Goal: Submit feedback/report problem: Submit feedback/report problem

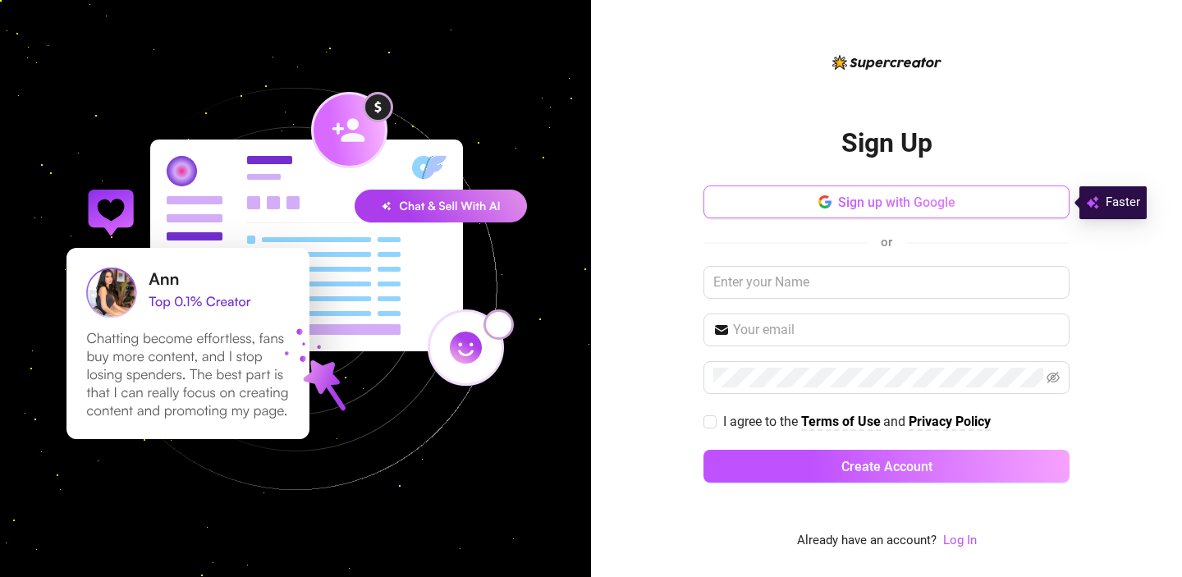
click at [892, 198] on span "Sign up with Google" at bounding box center [896, 203] width 117 height 16
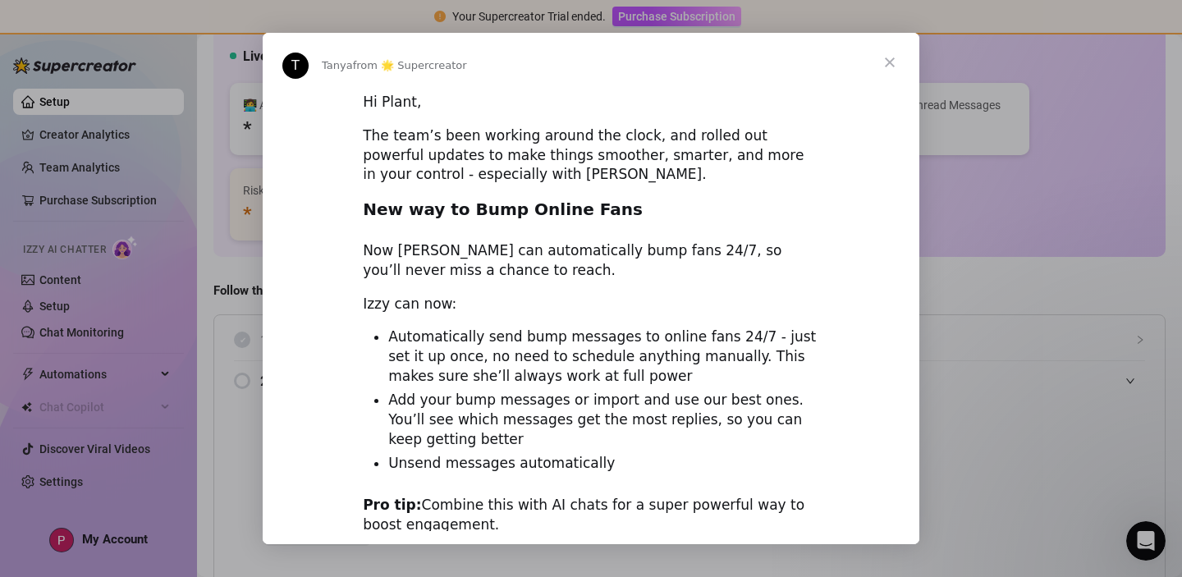
click at [886, 57] on span "Close" at bounding box center [889, 62] width 59 height 59
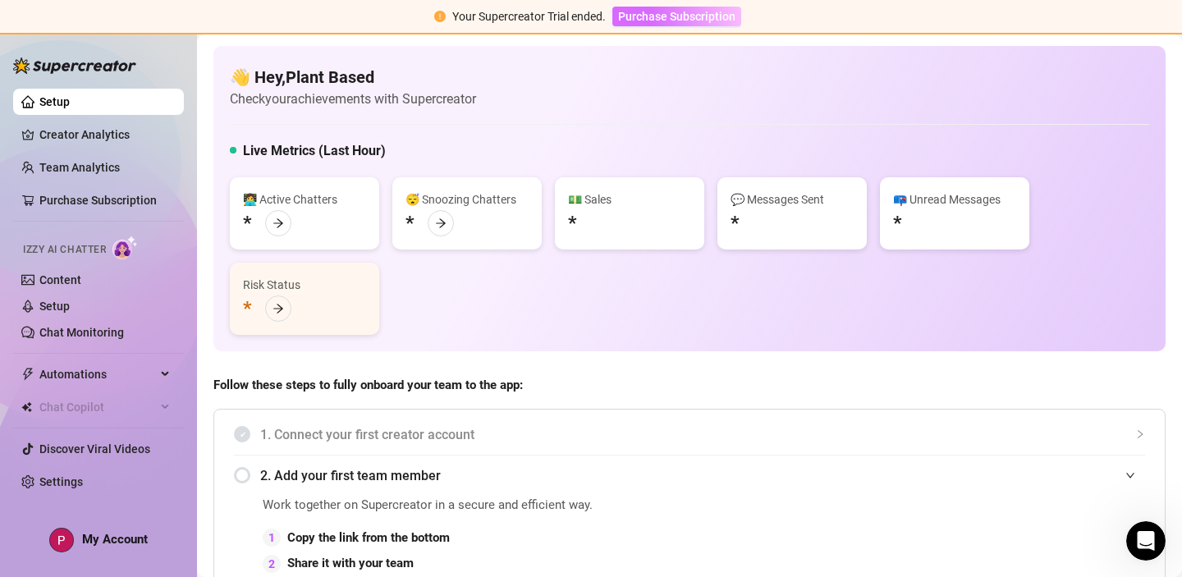
click at [654, 16] on span "Purchase Subscription" at bounding box center [676, 16] width 117 height 13
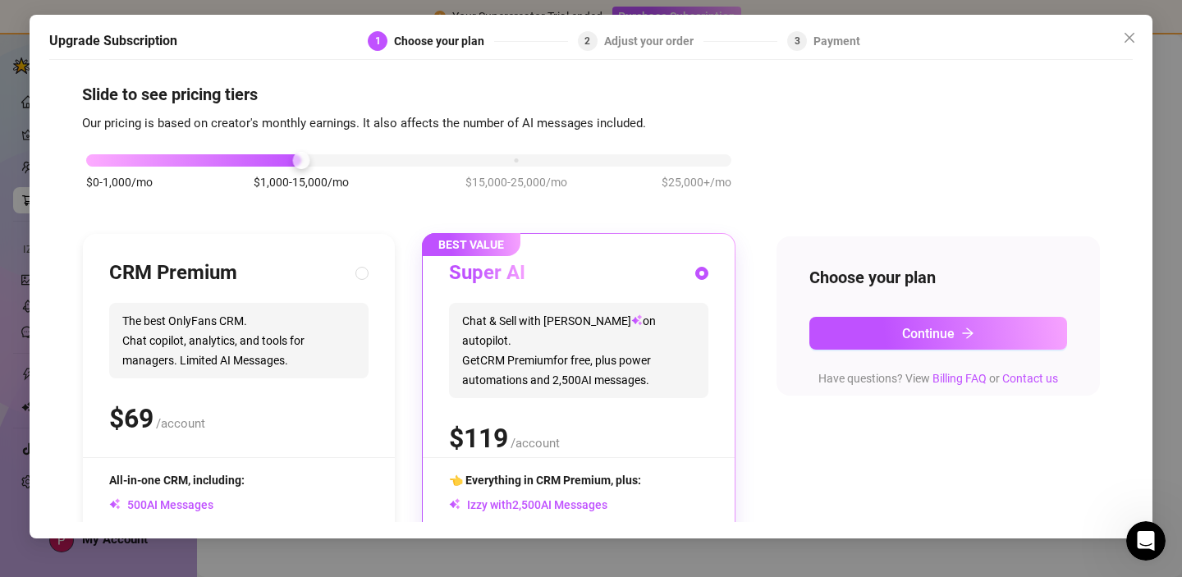
scroll to position [7, 0]
click at [309, 157] on div at bounding box center [300, 159] width 17 height 17
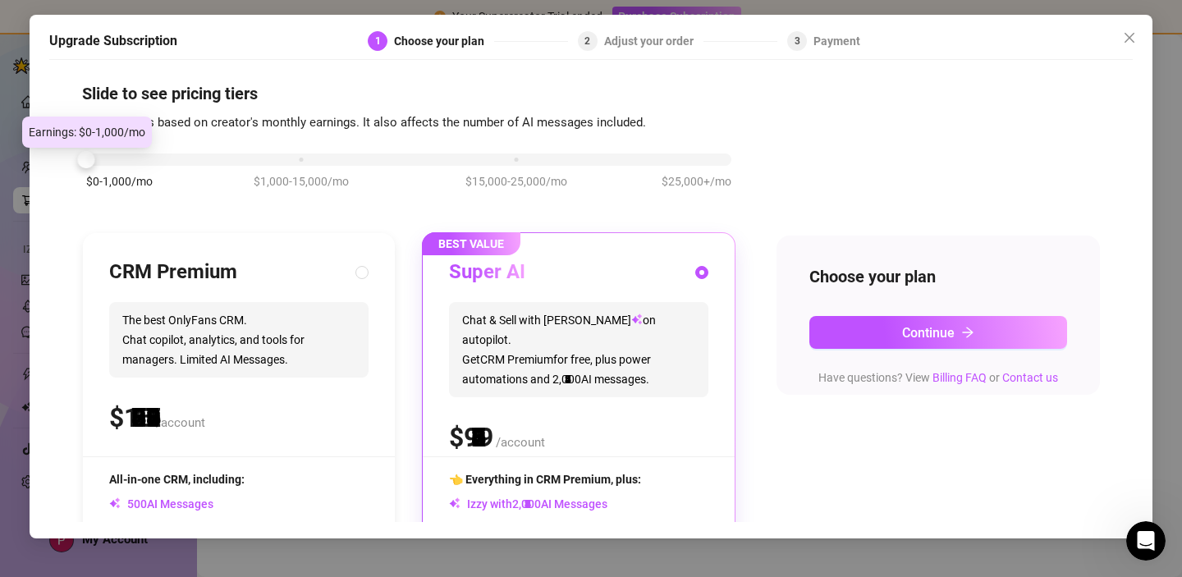
drag, startPoint x: 300, startPoint y: 161, endPoint x: 187, endPoint y: 160, distance: 113.3
click at [187, 160] on div "$0-1,000/mo $1,000-15,000/mo $15,000-25,000/mo $25,000+/mo" at bounding box center [408, 155] width 645 height 10
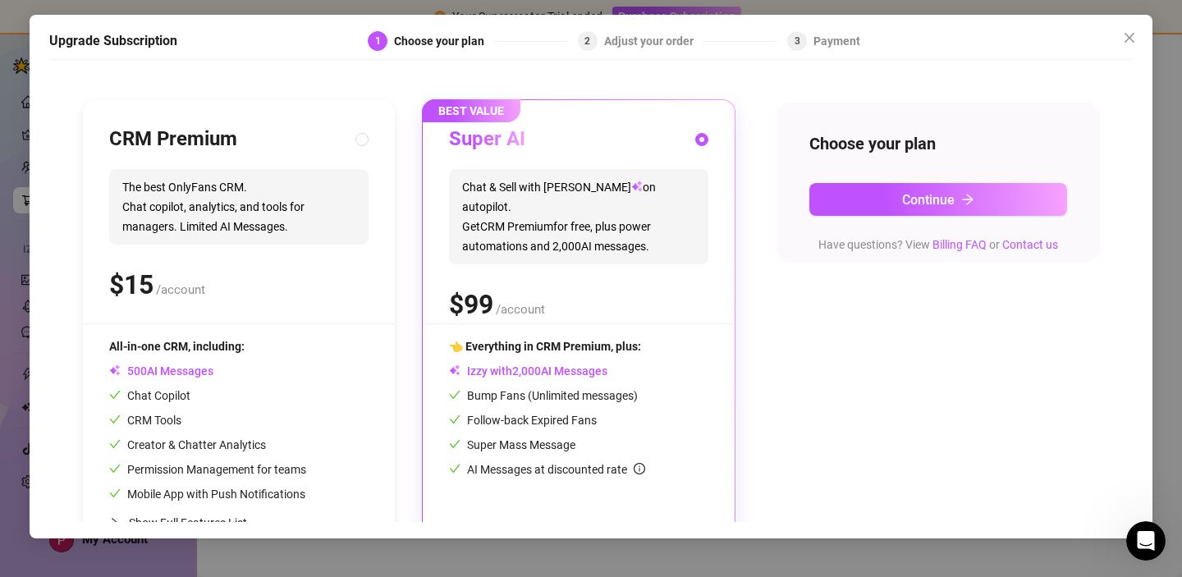
scroll to position [187, 0]
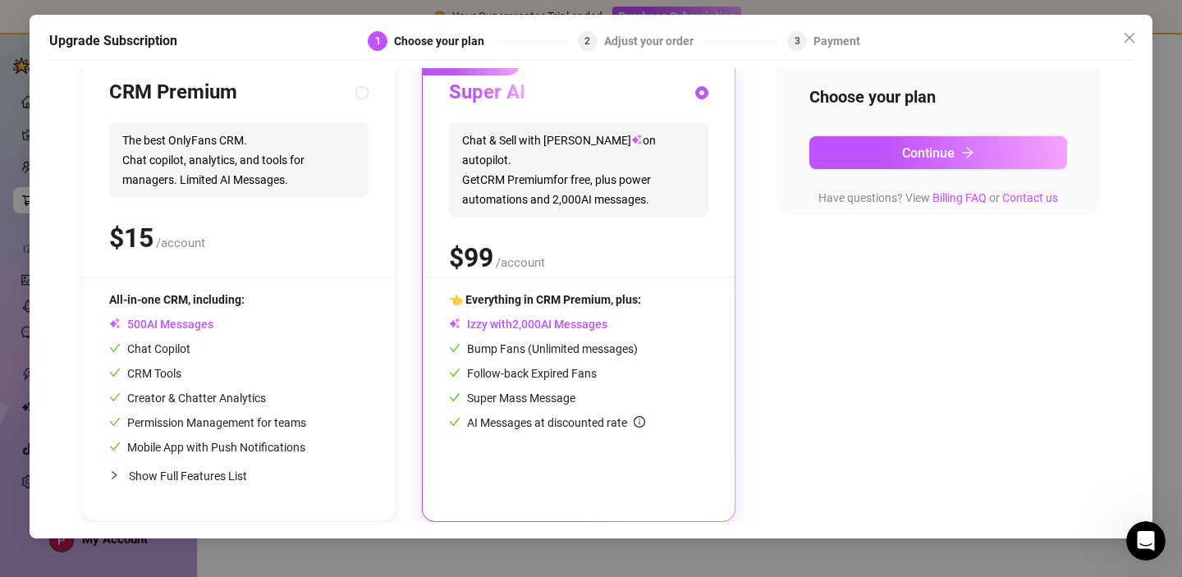
click at [1146, 544] on icon "Open Intercom Messenger" at bounding box center [1146, 541] width 27 height 27
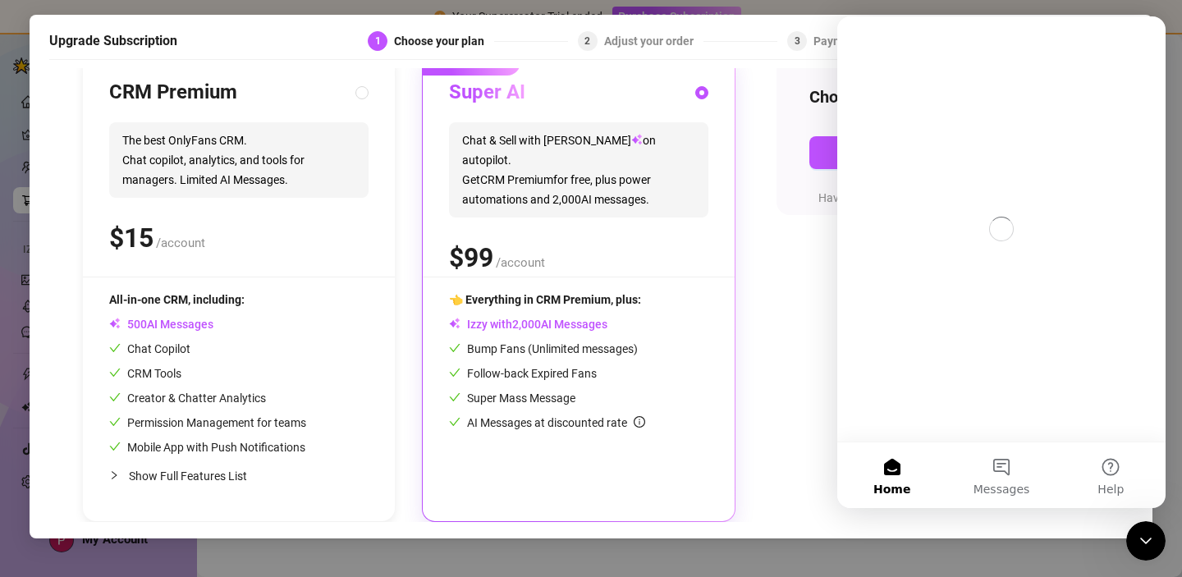
scroll to position [0, 0]
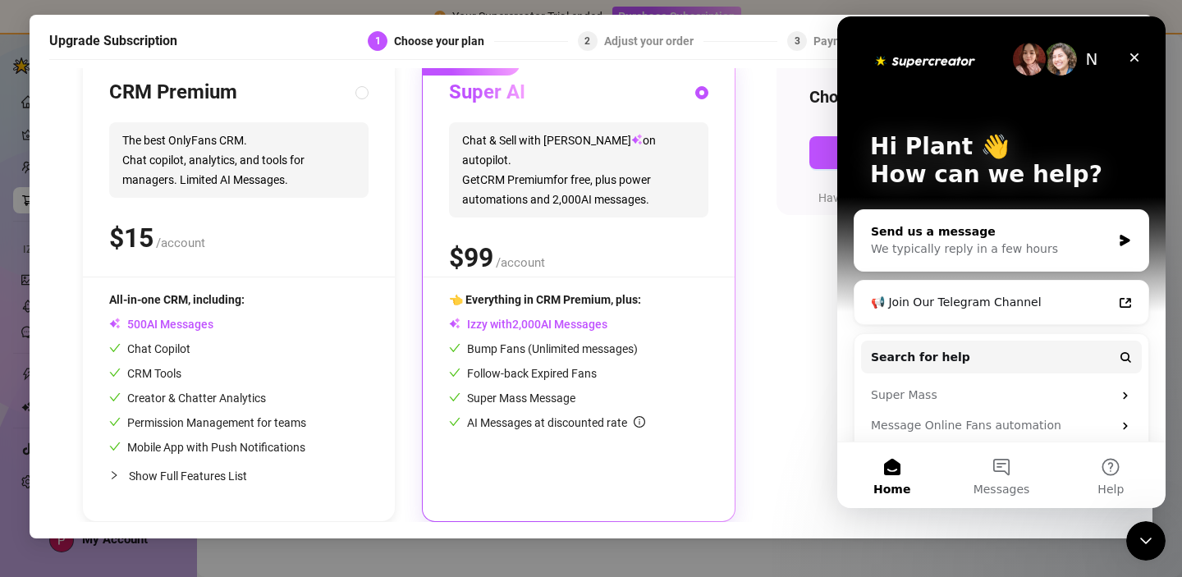
click at [968, 252] on div "We typically reply in a few hours" at bounding box center [991, 249] width 241 height 17
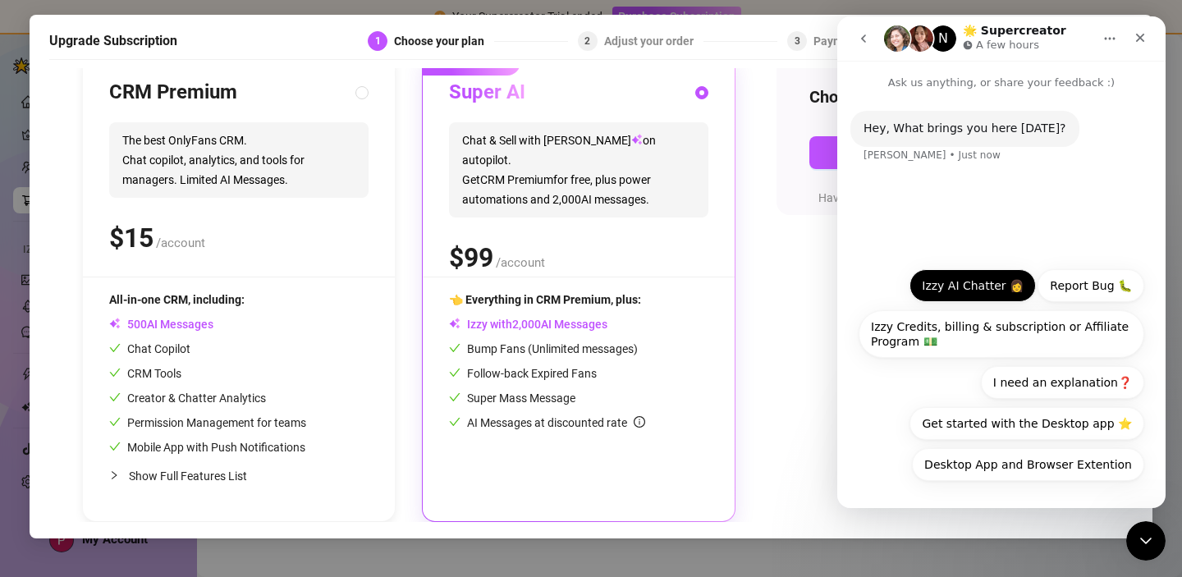
click at [973, 279] on button "Izzy AI Chatter 👩" at bounding box center [973, 285] width 126 height 33
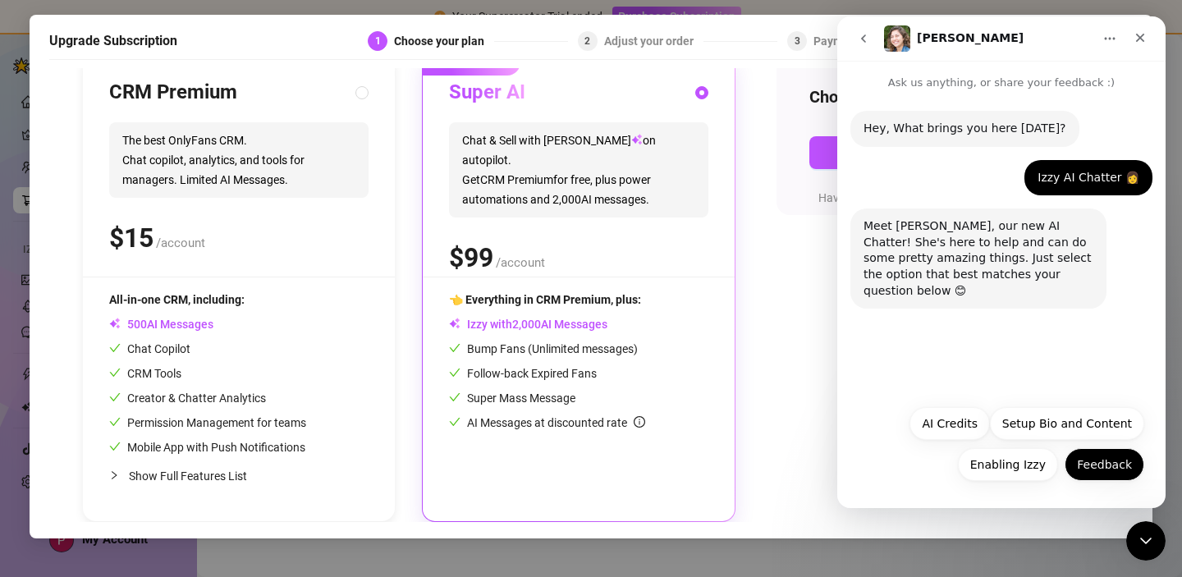
click at [1110, 470] on button "Feedback" at bounding box center [1105, 464] width 80 height 33
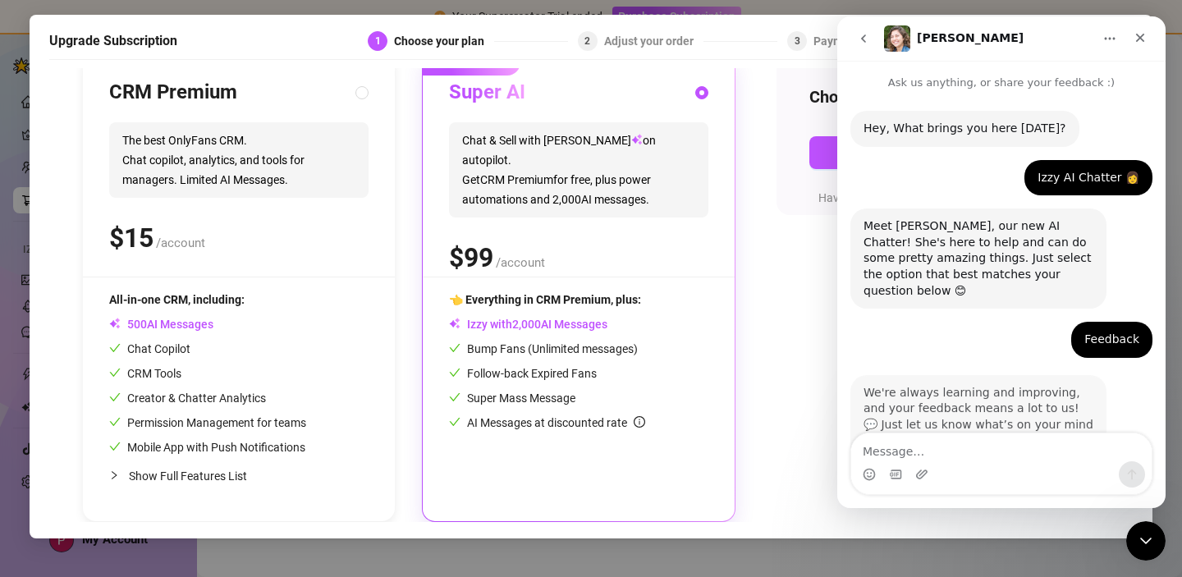
scroll to position [71, 0]
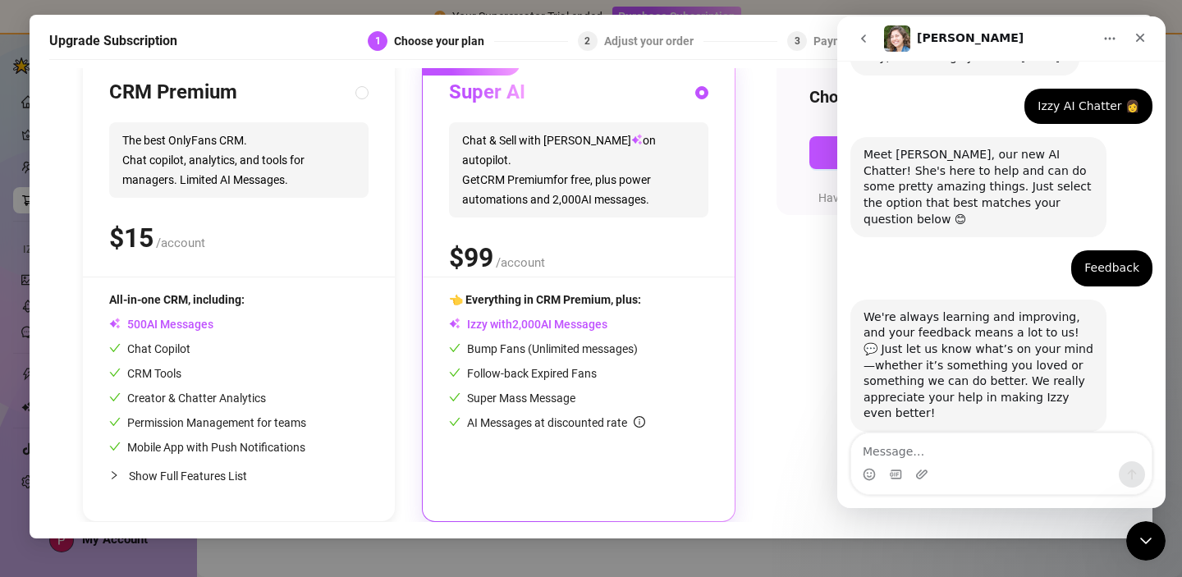
click at [942, 449] on textarea "Message…" at bounding box center [1001, 447] width 300 height 28
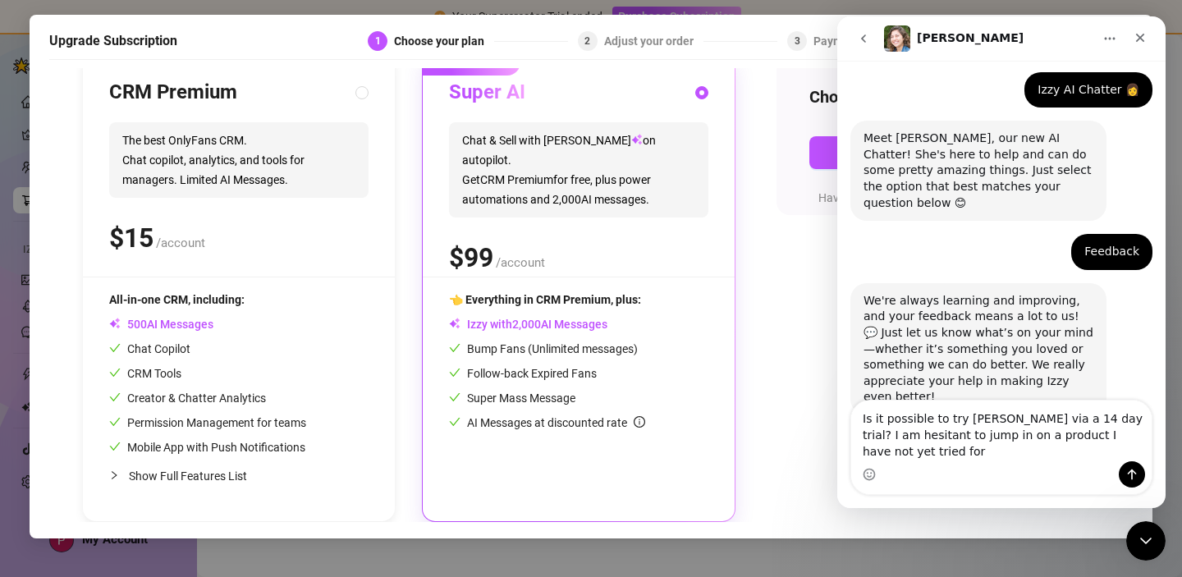
scroll to position [104, 0]
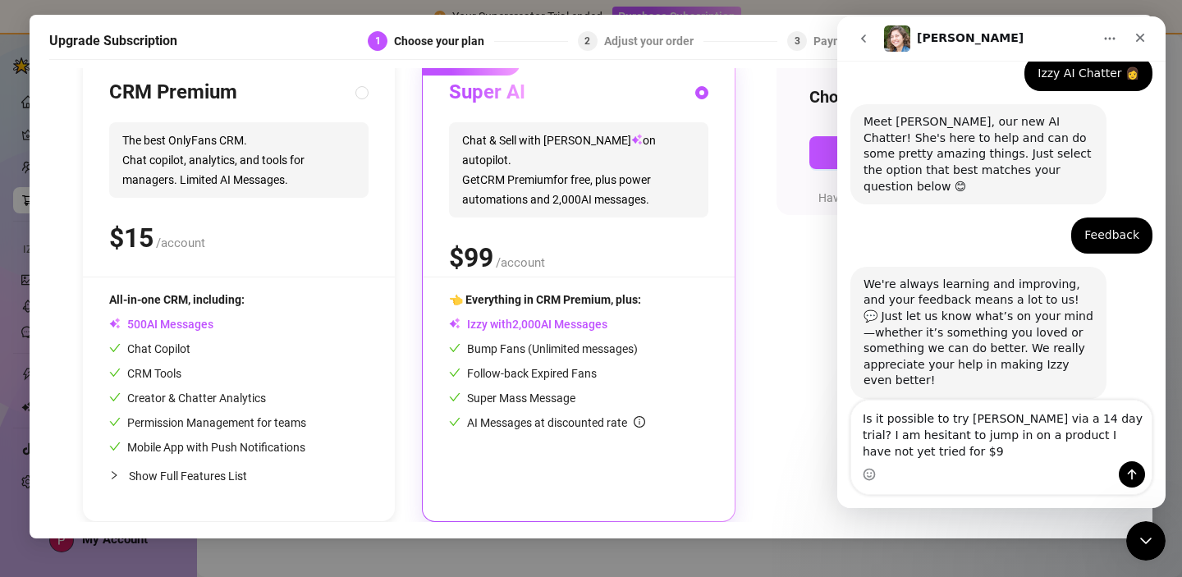
type textarea "Is it possible to try [PERSON_NAME] via a 14 day trial? I am hesitant to jump i…"
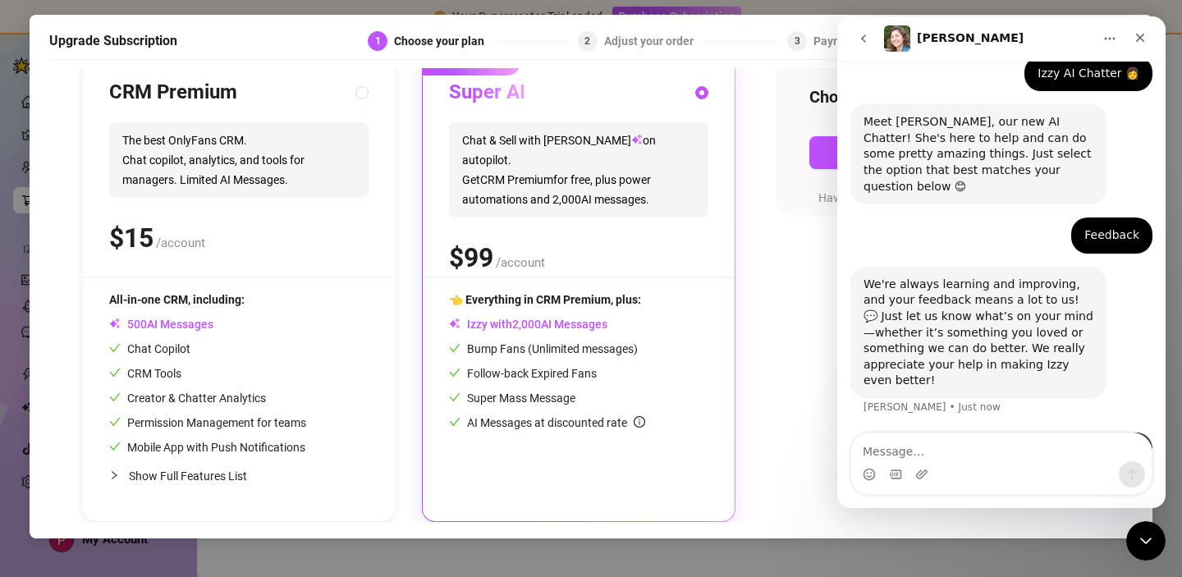
scroll to position [153, 0]
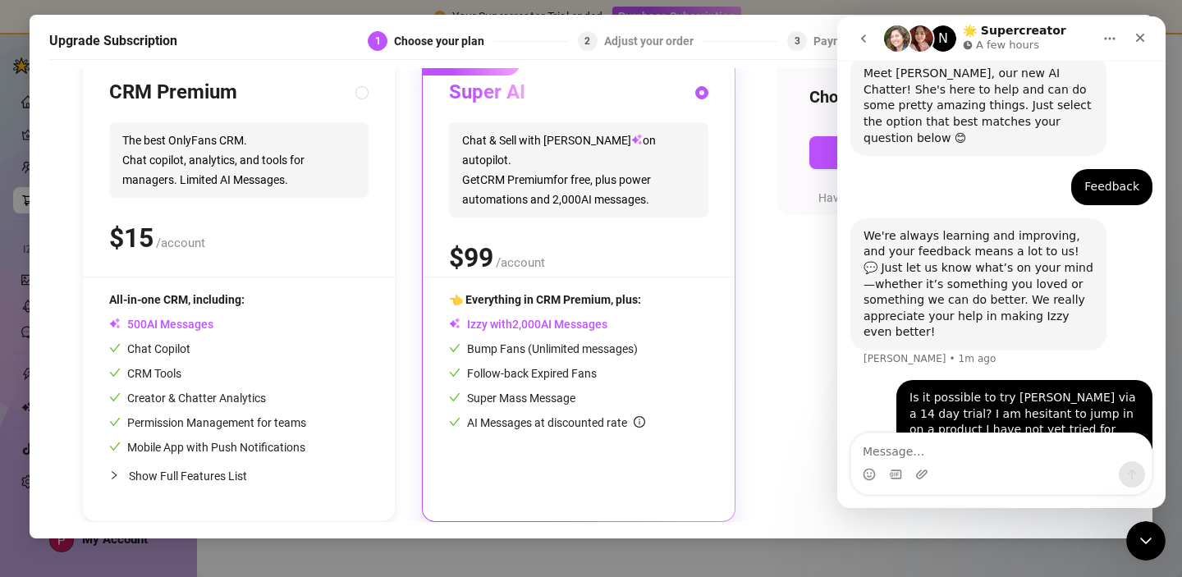
click at [219, 472] on span "Show Full Features List" at bounding box center [188, 476] width 118 height 13
radio input "true"
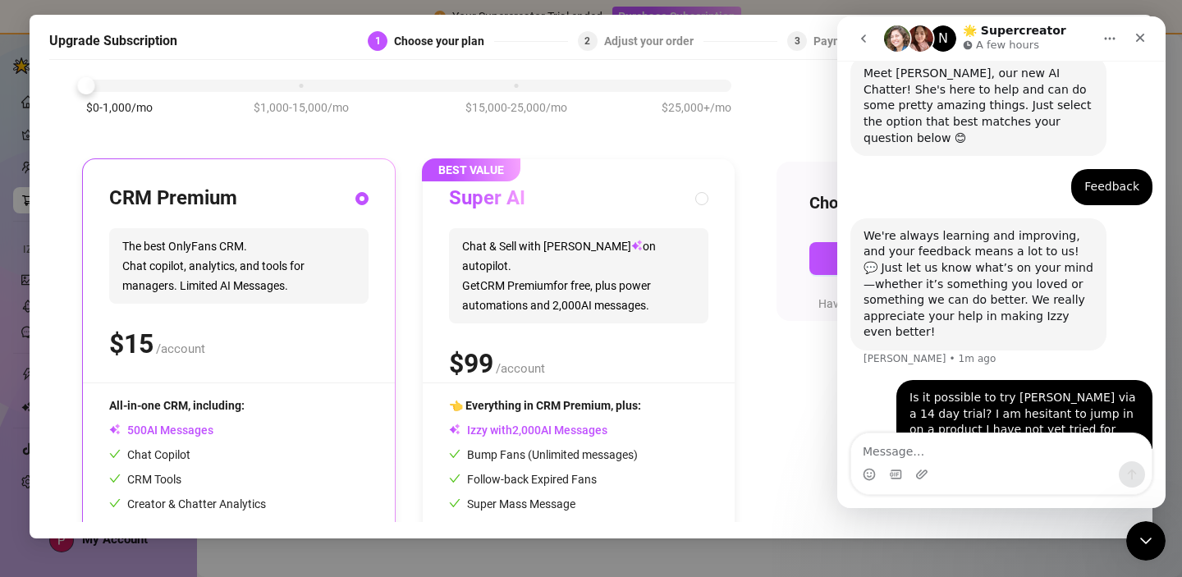
scroll to position [0, 0]
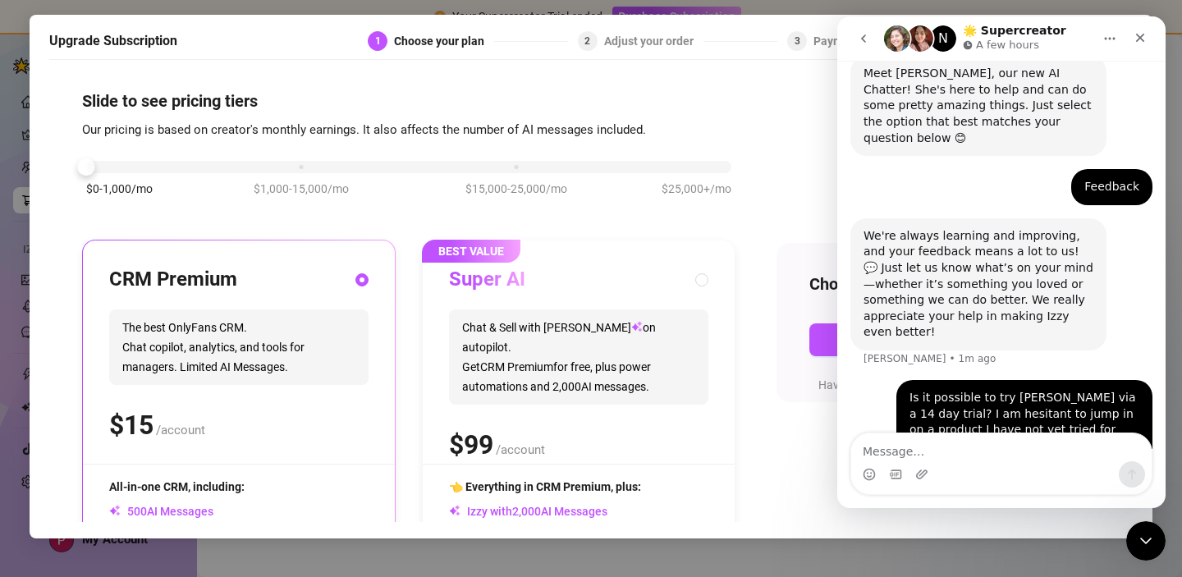
click at [534, 209] on div "$0-1,000/mo $1,000-15,000/mo $15,000-25,000/mo $25,000+/mo" at bounding box center [409, 186] width 654 height 93
click at [1144, 38] on icon "Close" at bounding box center [1140, 37] width 13 height 13
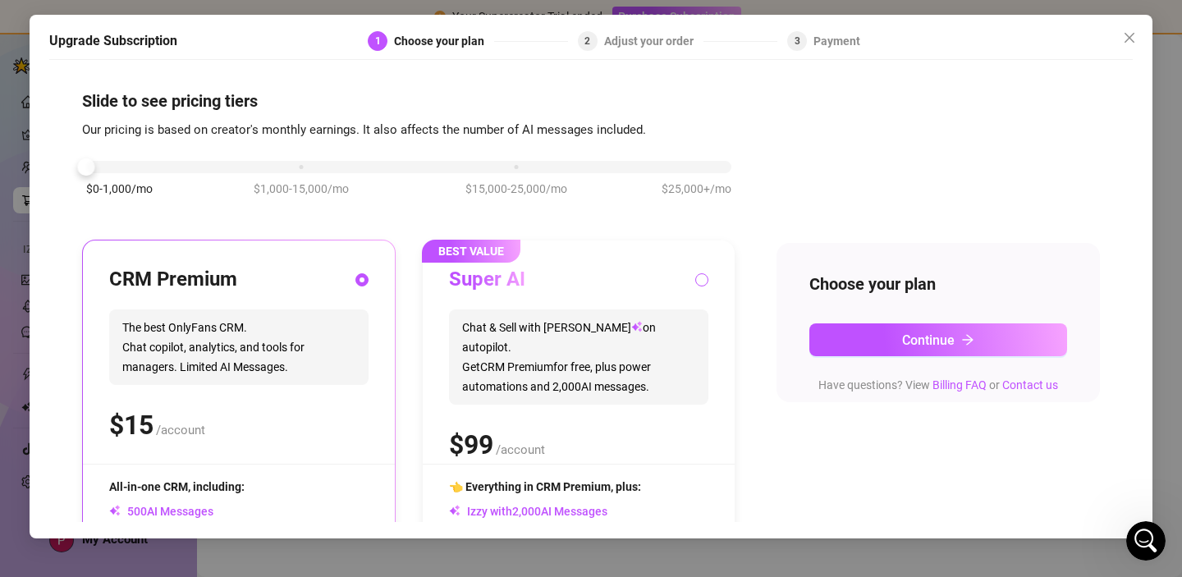
click at [705, 281] on input "radio" at bounding box center [703, 281] width 7 height 11
radio input "true"
radio input "false"
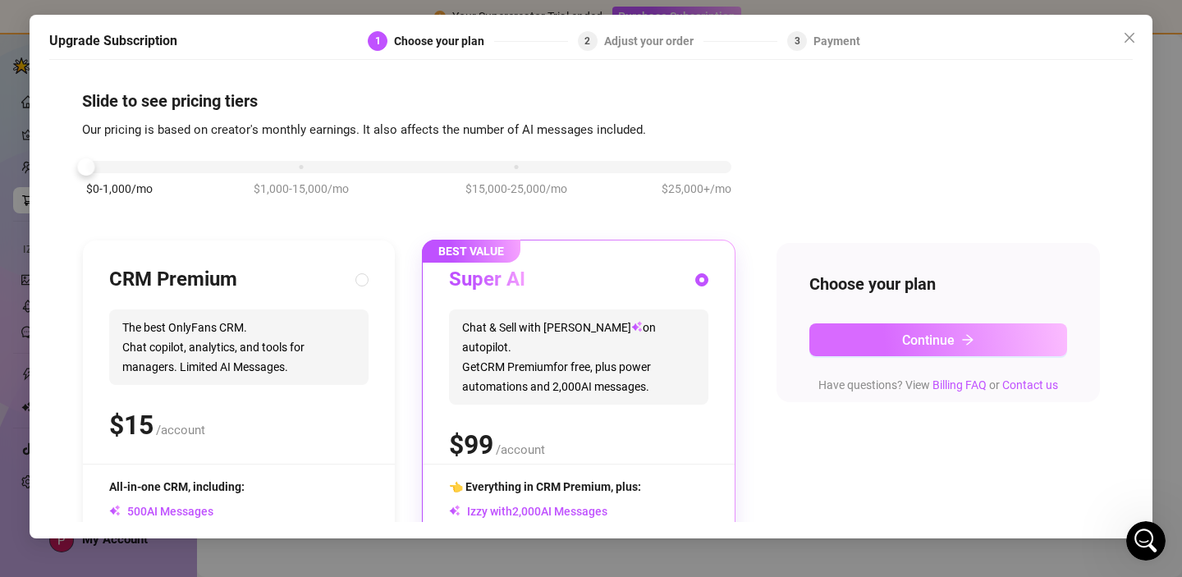
click at [923, 342] on span "Continue" at bounding box center [928, 341] width 53 height 16
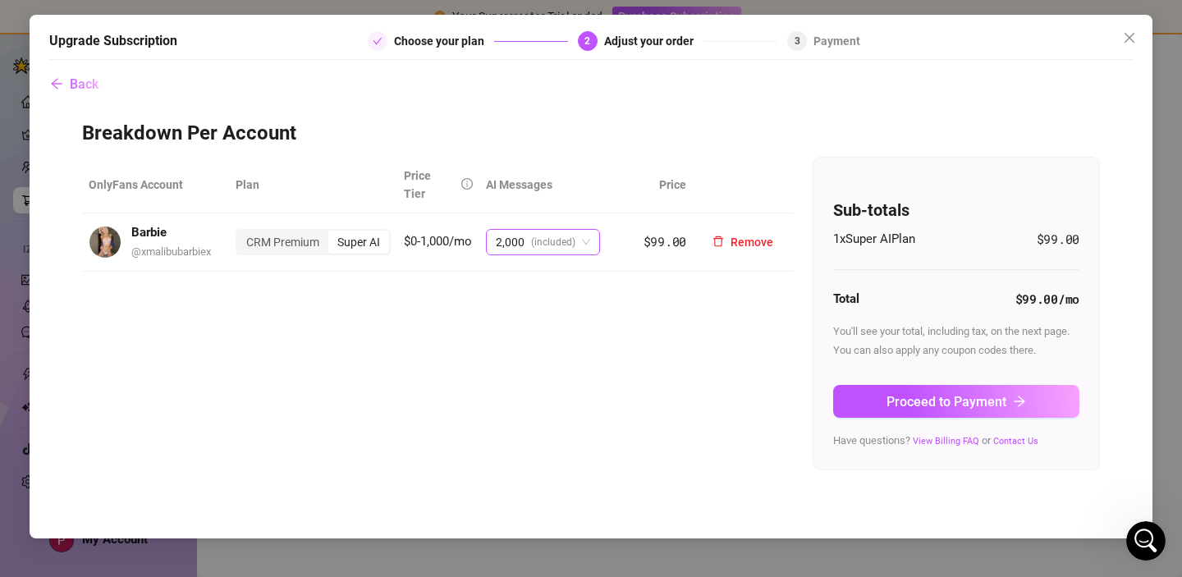
click at [576, 229] on div "2,000 (included)" at bounding box center [543, 242] width 114 height 26
click at [614, 139] on h3 "Breakdown Per Account" at bounding box center [591, 134] width 1018 height 26
click at [77, 85] on span "Back" at bounding box center [84, 84] width 29 height 16
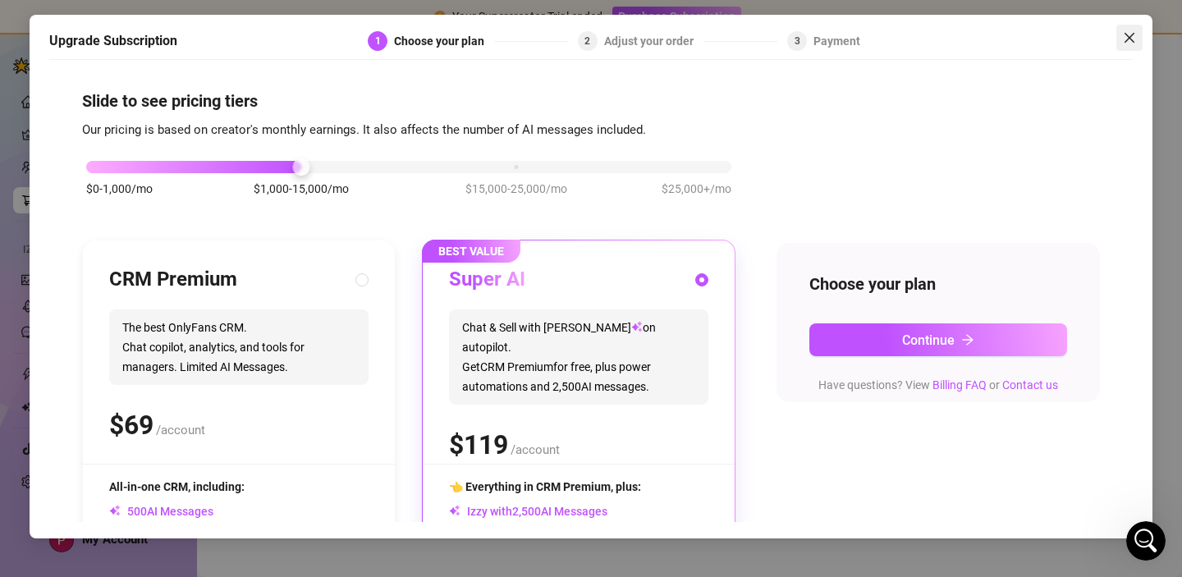
click at [1121, 32] on span "Close" at bounding box center [1130, 37] width 26 height 13
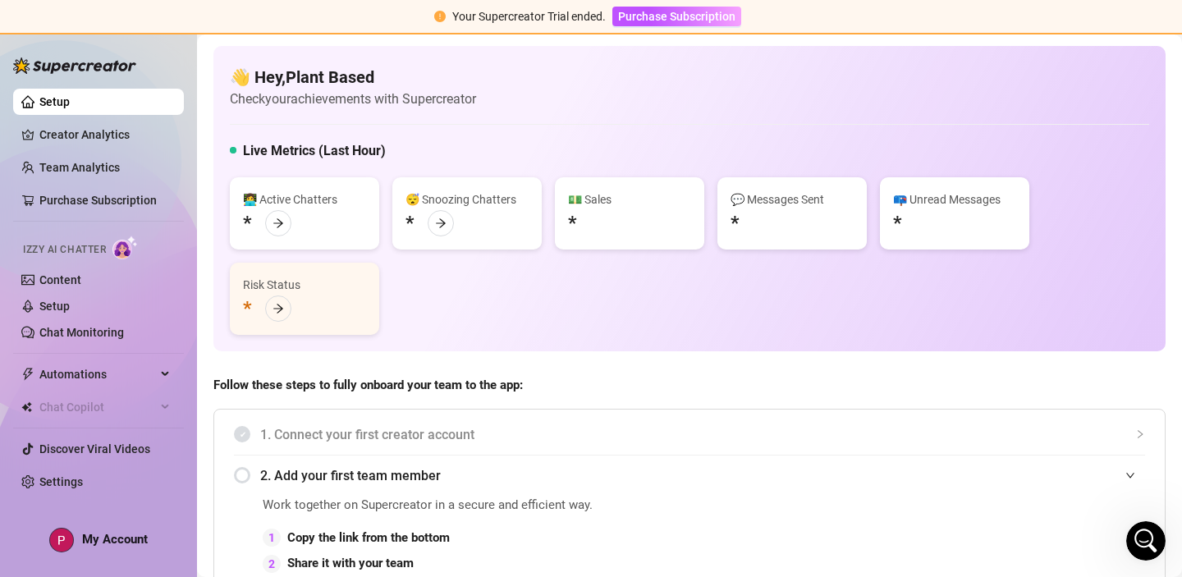
click at [106, 251] on span "Izzy AI Chatter" at bounding box center [64, 250] width 83 height 16
click at [131, 247] on img at bounding box center [124, 248] width 25 height 24
click at [663, 17] on span "Purchase Subscription" at bounding box center [676, 16] width 117 height 13
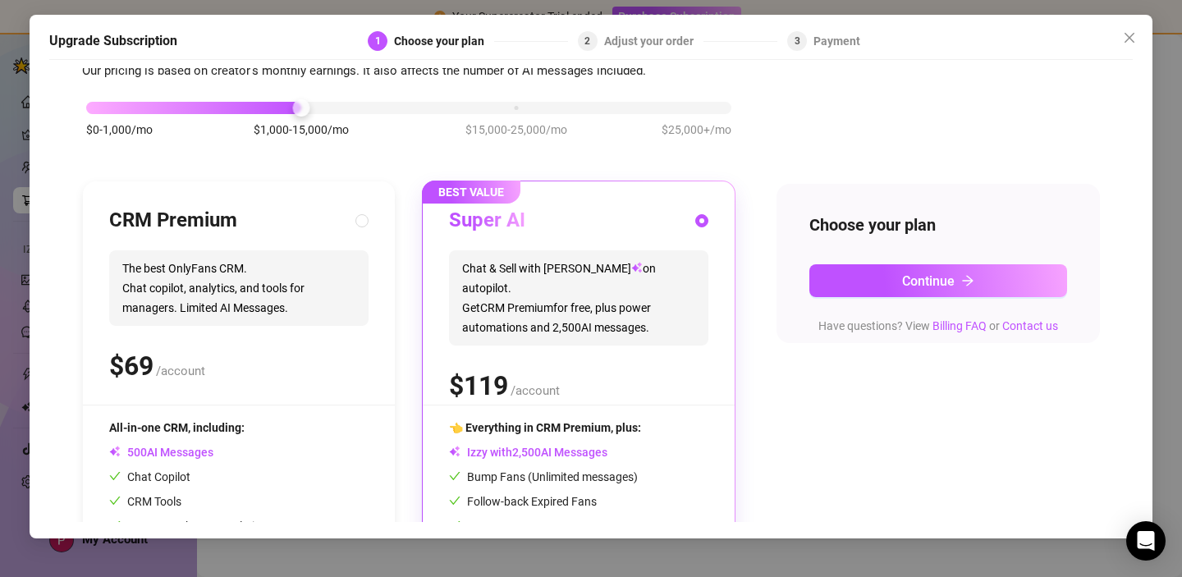
scroll to position [69, 0]
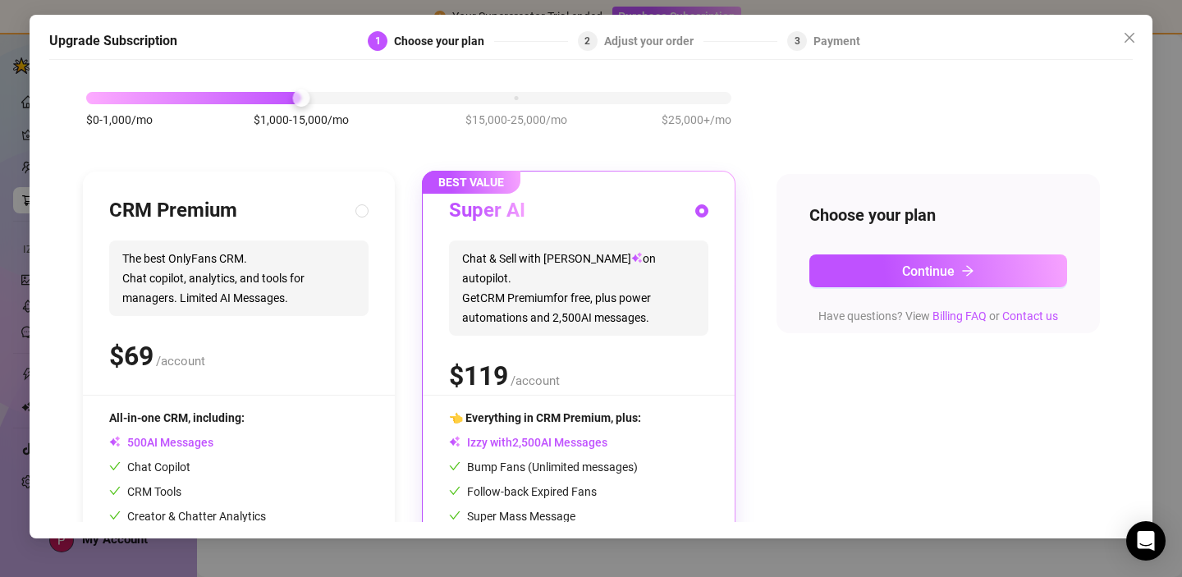
click at [286, 104] on div "$0-1,000/mo $1,000-15,000/mo $15,000-25,000/mo $25,000+/mo" at bounding box center [409, 117] width 654 height 93
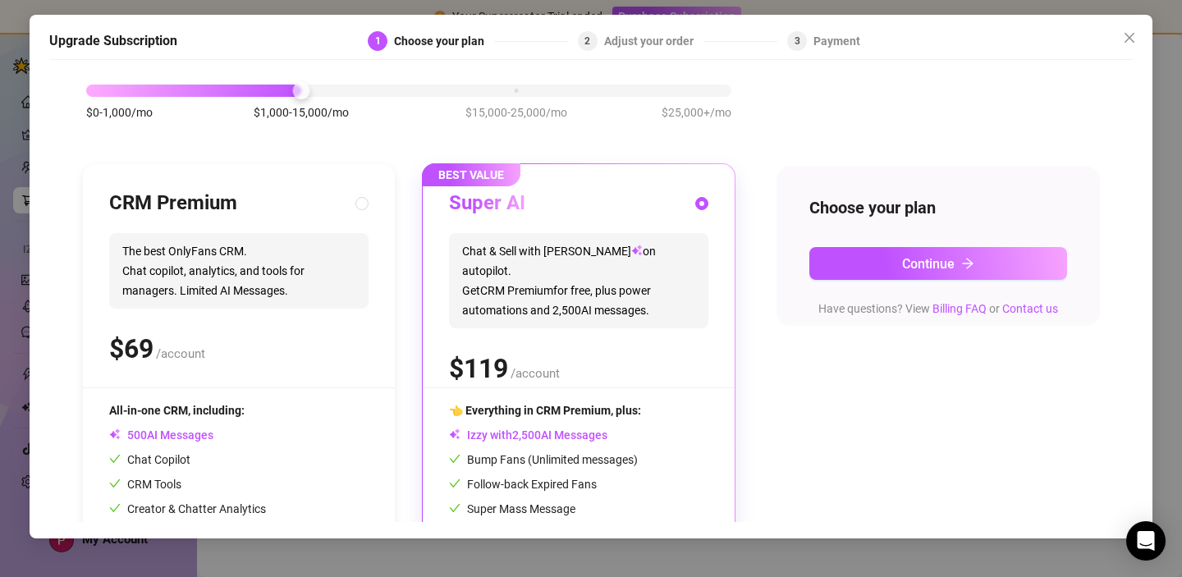
scroll to position [70, 0]
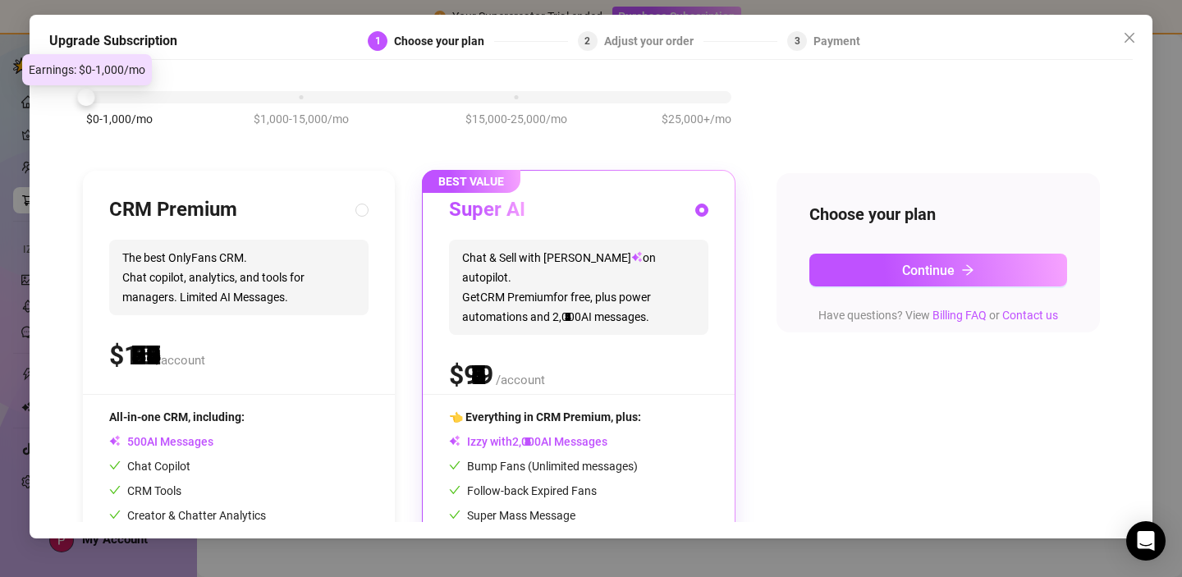
drag, startPoint x: 305, startPoint y: 89, endPoint x: 97, endPoint y: 105, distance: 208.3
click at [97, 103] on div "$0-1,000/mo $1,000-15,000/mo $15,000-25,000/mo $25,000+/mo" at bounding box center [409, 117] width 654 height 93
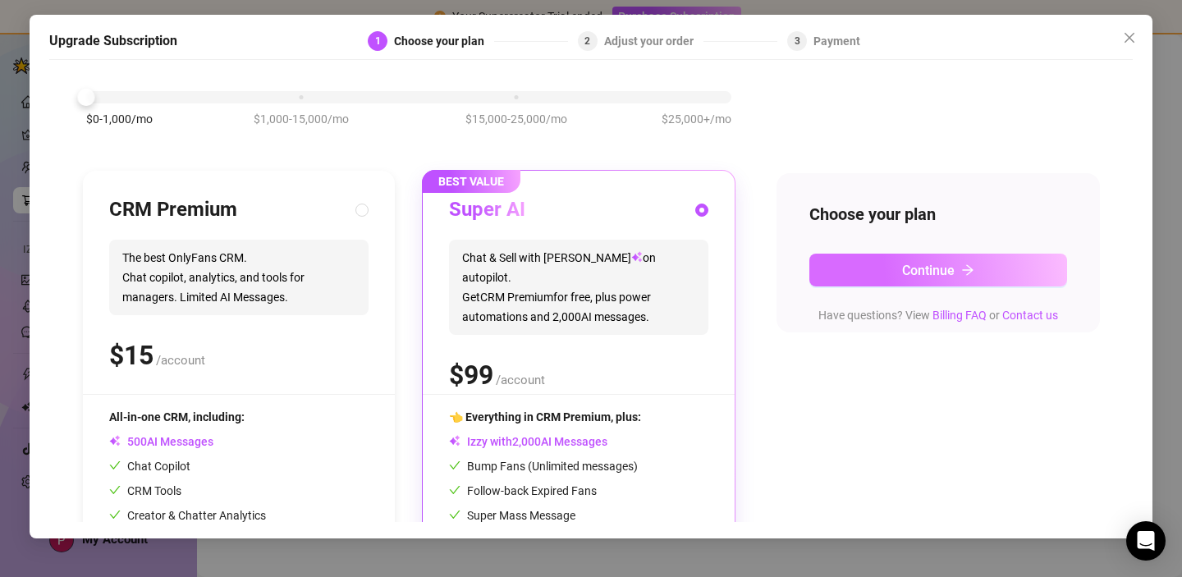
click at [897, 267] on button "Continue" at bounding box center [939, 270] width 258 height 33
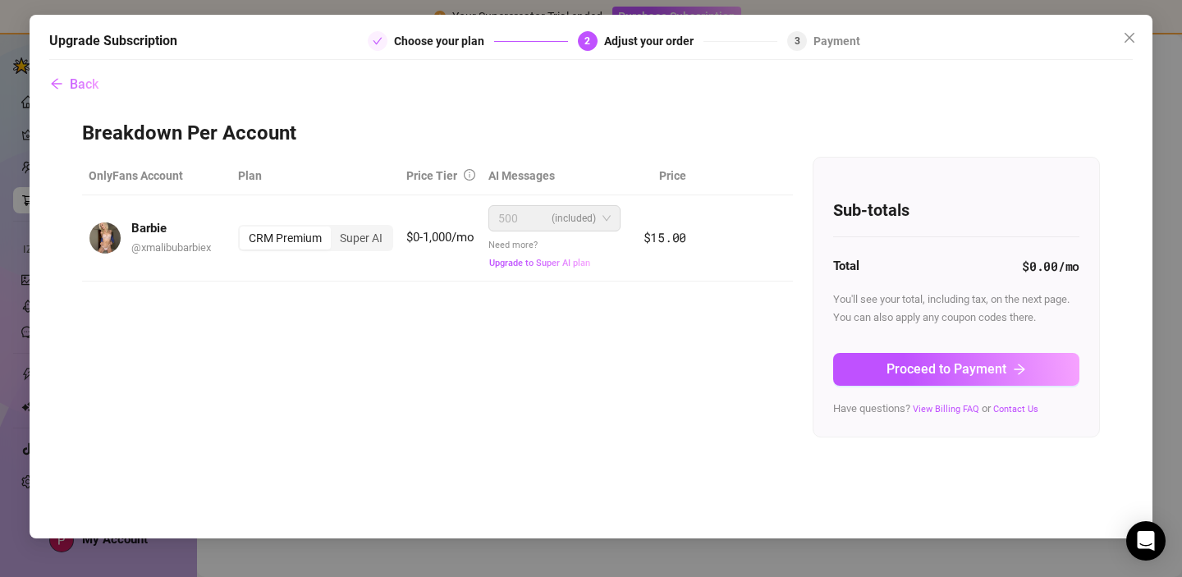
scroll to position [0, 0]
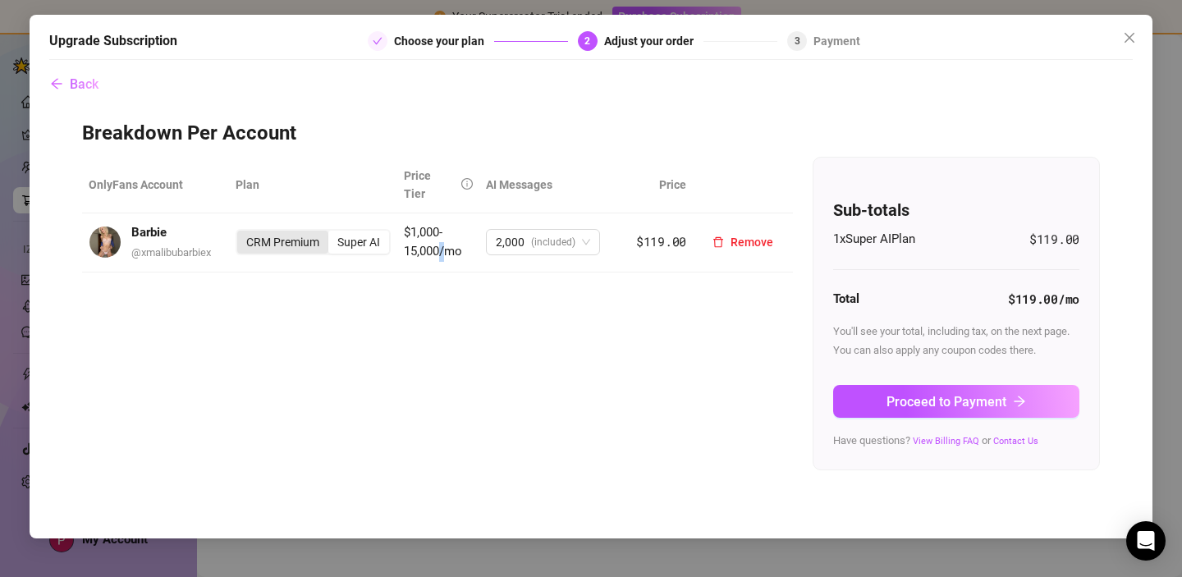
drag, startPoint x: 447, startPoint y: 237, endPoint x: 272, endPoint y: 218, distance: 176.7
click at [421, 234] on span "$1,000-15,000/mo" at bounding box center [433, 242] width 58 height 34
click at [75, 99] on button "Back" at bounding box center [74, 84] width 50 height 33
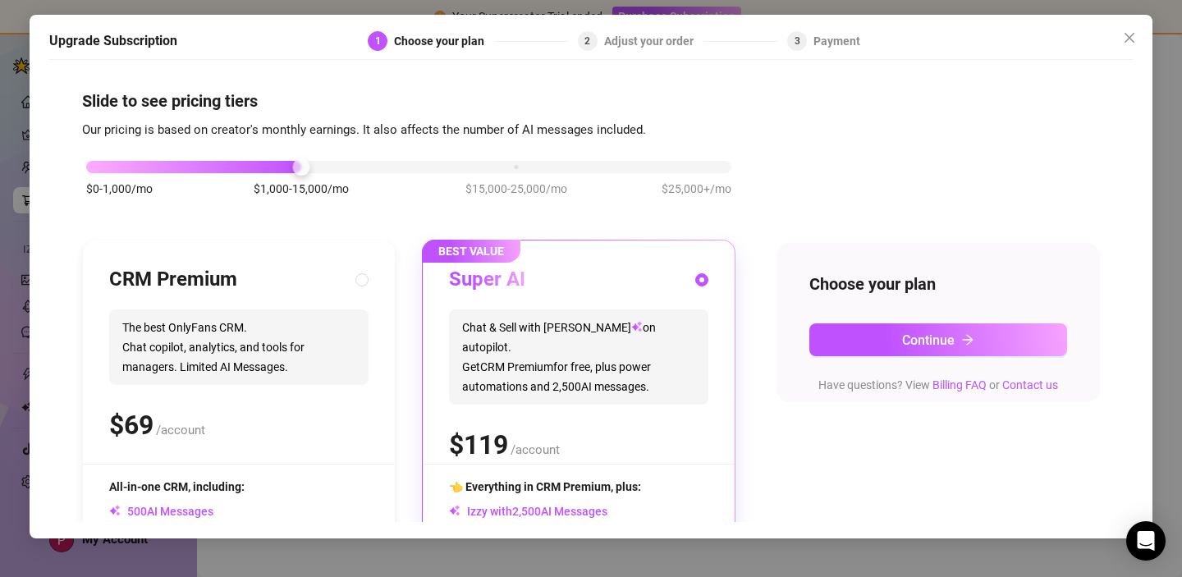
click at [93, 181] on span "$0-1,000/mo" at bounding box center [119, 189] width 67 height 18
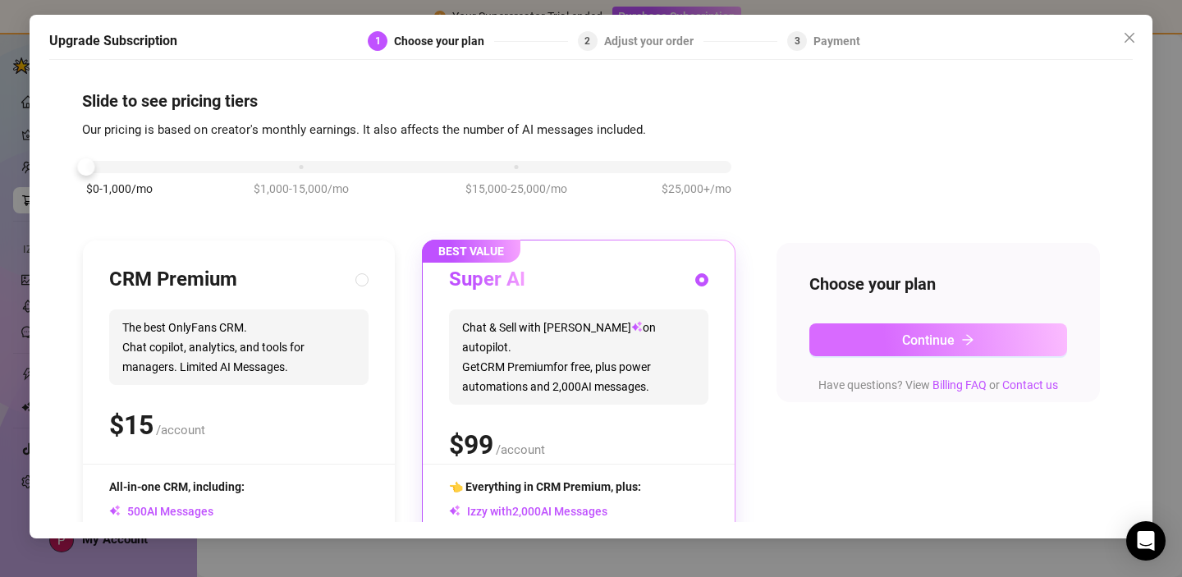
click at [877, 344] on button "Continue" at bounding box center [939, 339] width 258 height 33
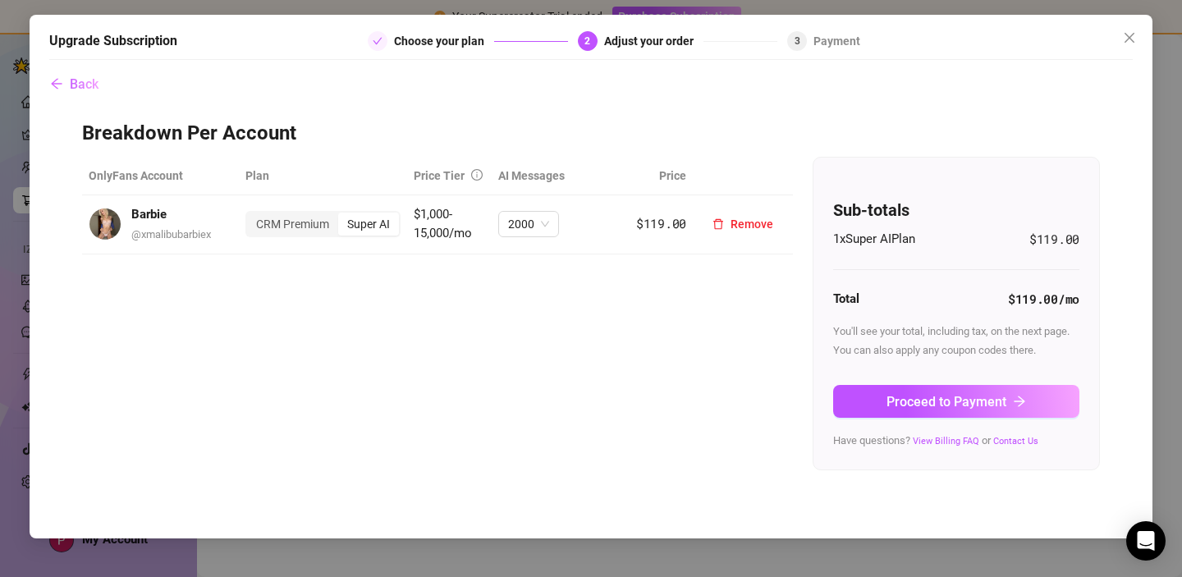
click at [456, 209] on td "$1,000-15,000/mo" at bounding box center [449, 224] width 85 height 59
click at [72, 69] on button "Back" at bounding box center [74, 84] width 50 height 33
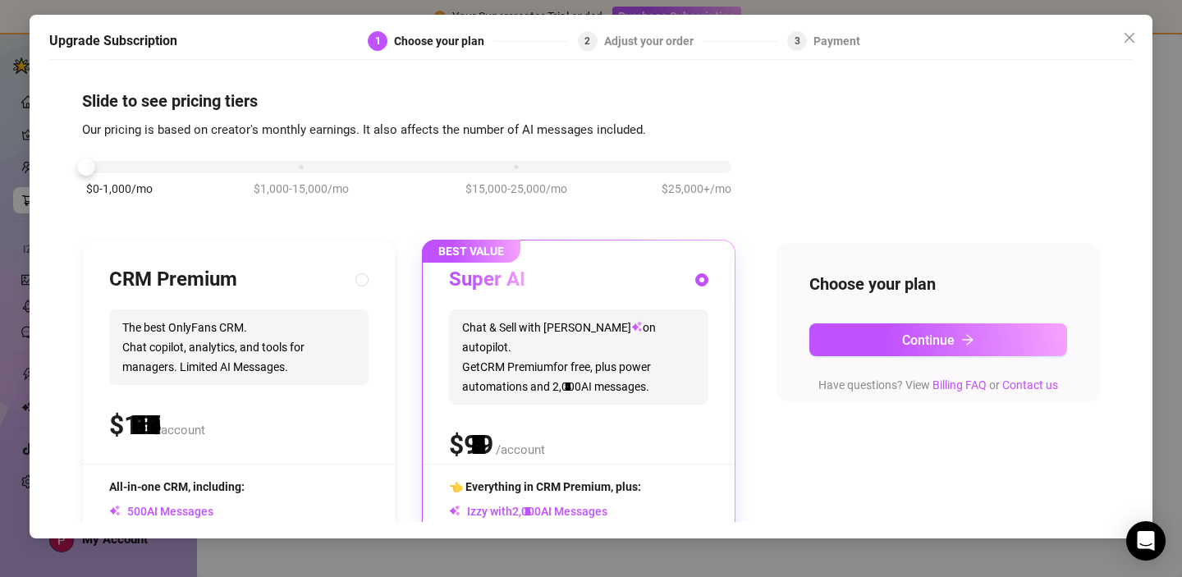
click at [99, 167] on div "$0-1,000/mo $1,000-15,000/mo $15,000-25,000/mo $25,000+/mo" at bounding box center [408, 163] width 645 height 10
click at [338, 215] on div "$0-1,000/mo $1,000-15,000/mo $15,000-25,000/mo $25,000+/mo" at bounding box center [409, 186] width 654 height 93
click at [496, 355] on span "Chat & Sell with Izzy on autopilot. Get CRM Premium for free, plus power automa…" at bounding box center [578, 357] width 259 height 95
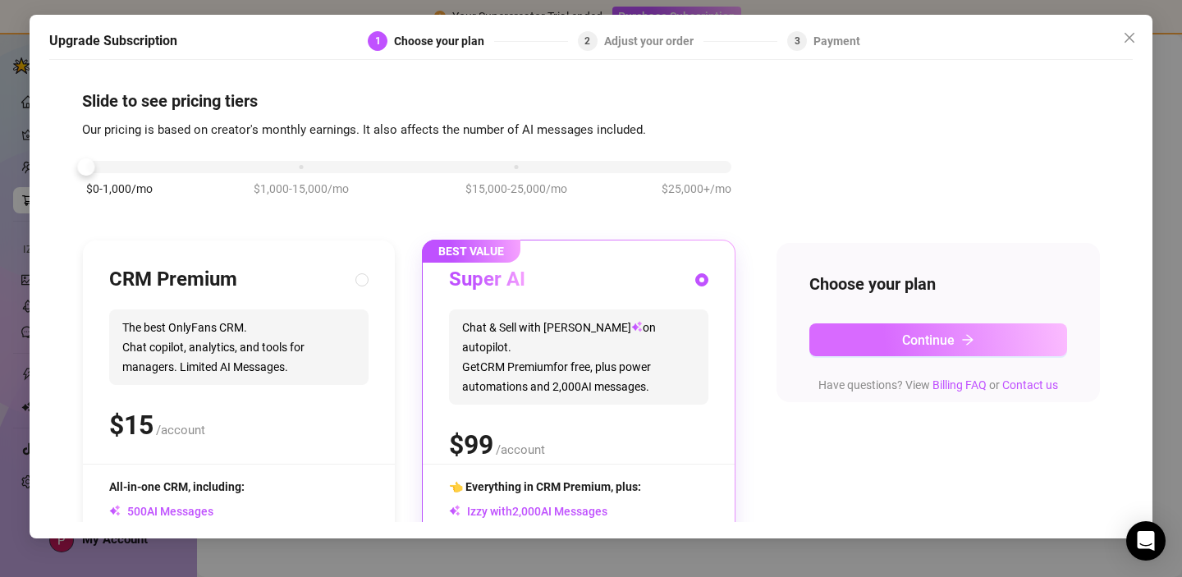
click at [869, 338] on button "Continue" at bounding box center [939, 339] width 258 height 33
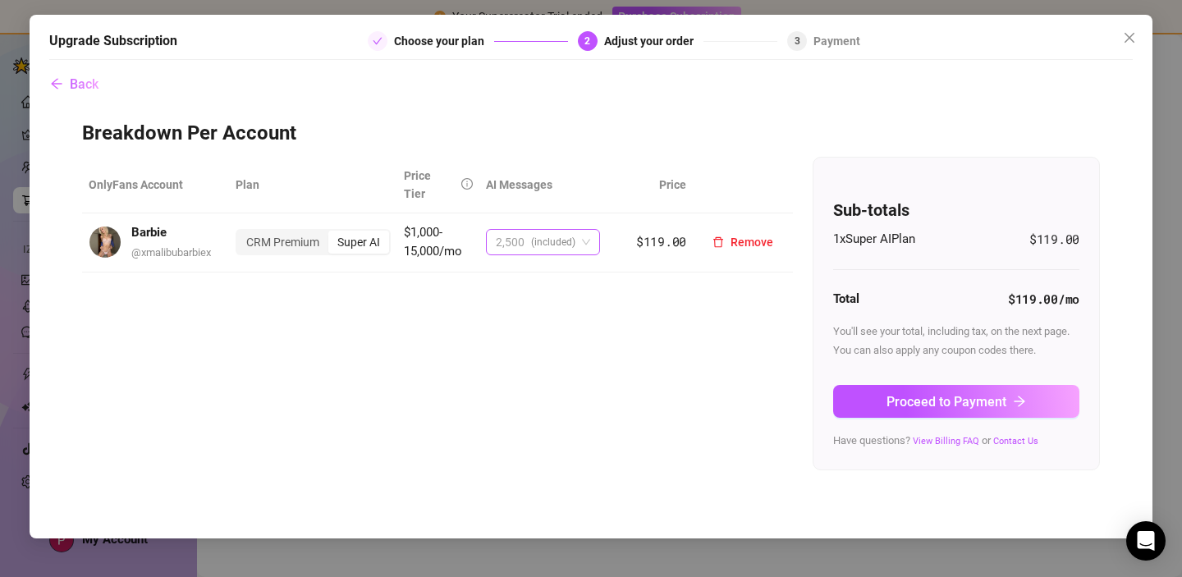
click at [529, 230] on div "2,500 (included)" at bounding box center [536, 242] width 80 height 25
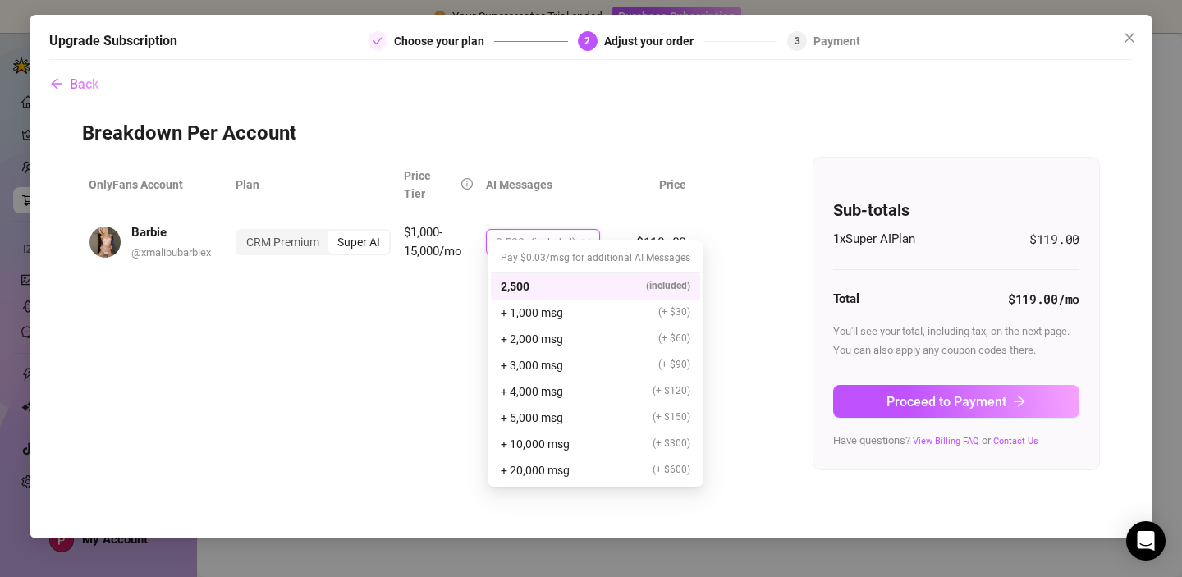
click at [277, 429] on div "OnlyFans Account Plan Price Tier AI Messages Price Barbie @ xmalibubarbiex CRM …" at bounding box center [591, 314] width 1018 height 314
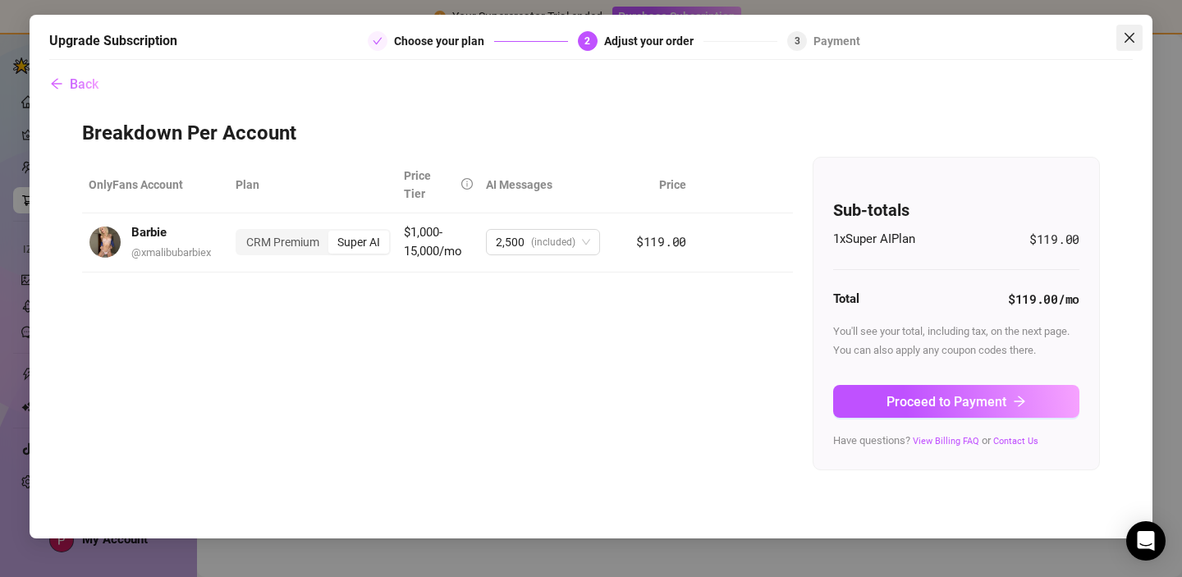
click at [1133, 32] on icon "close" at bounding box center [1129, 37] width 13 height 13
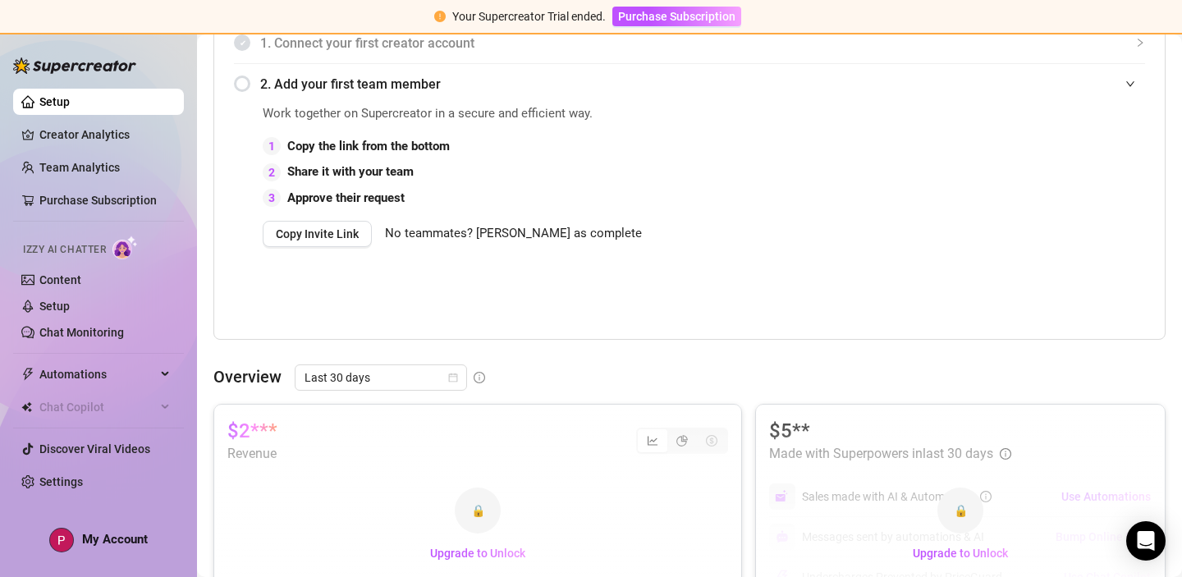
scroll to position [532, 0]
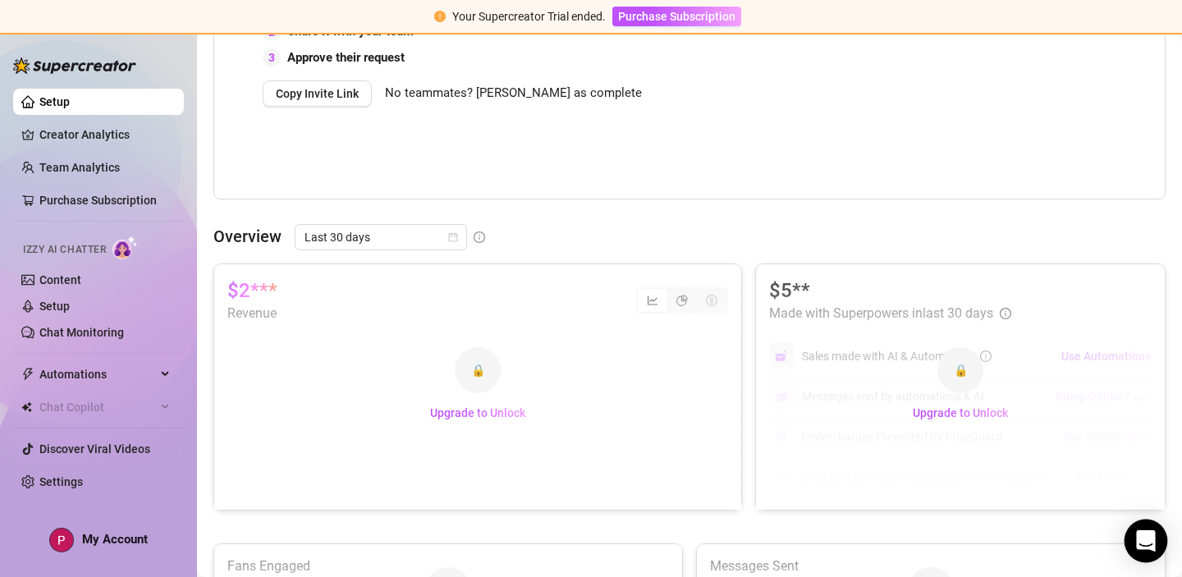
click at [1146, 548] on icon "Open Intercom Messenger" at bounding box center [1145, 540] width 21 height 21
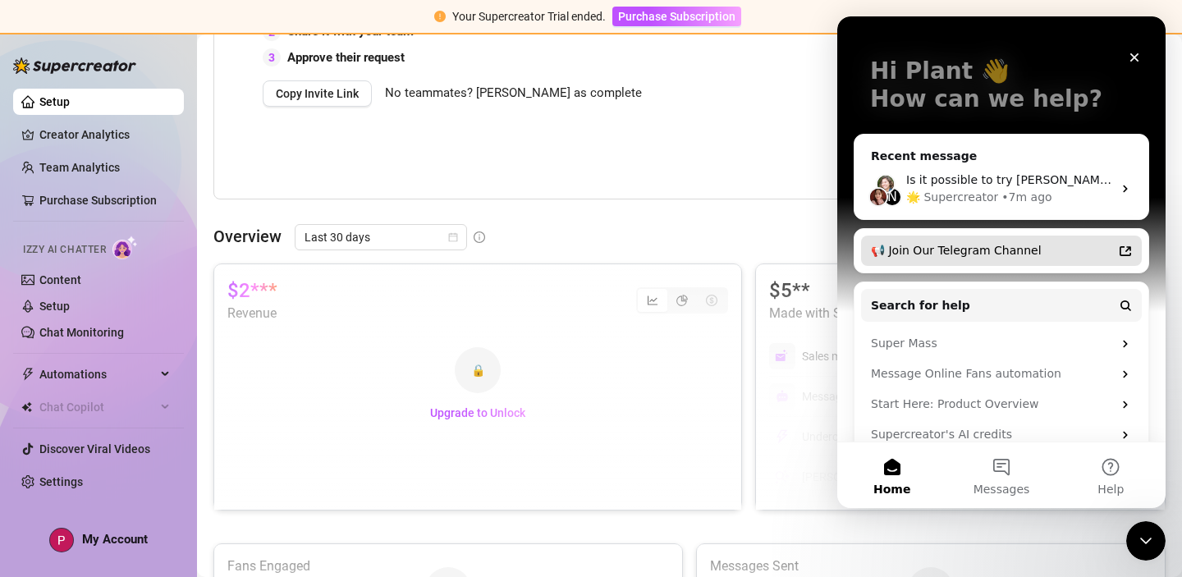
scroll to position [99, 0]
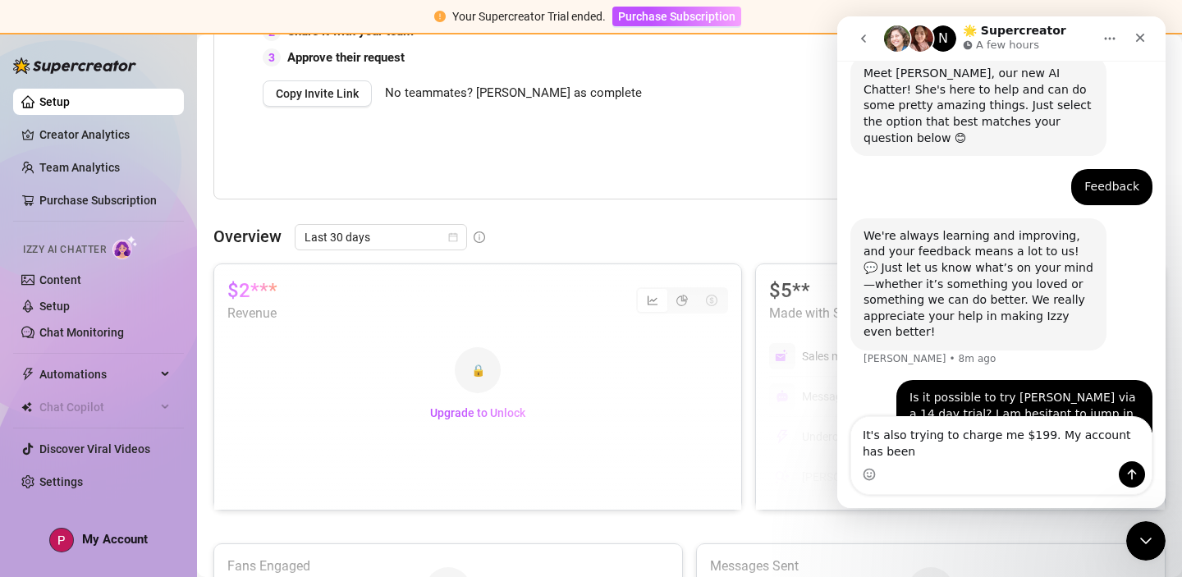
scroll to position [169, 0]
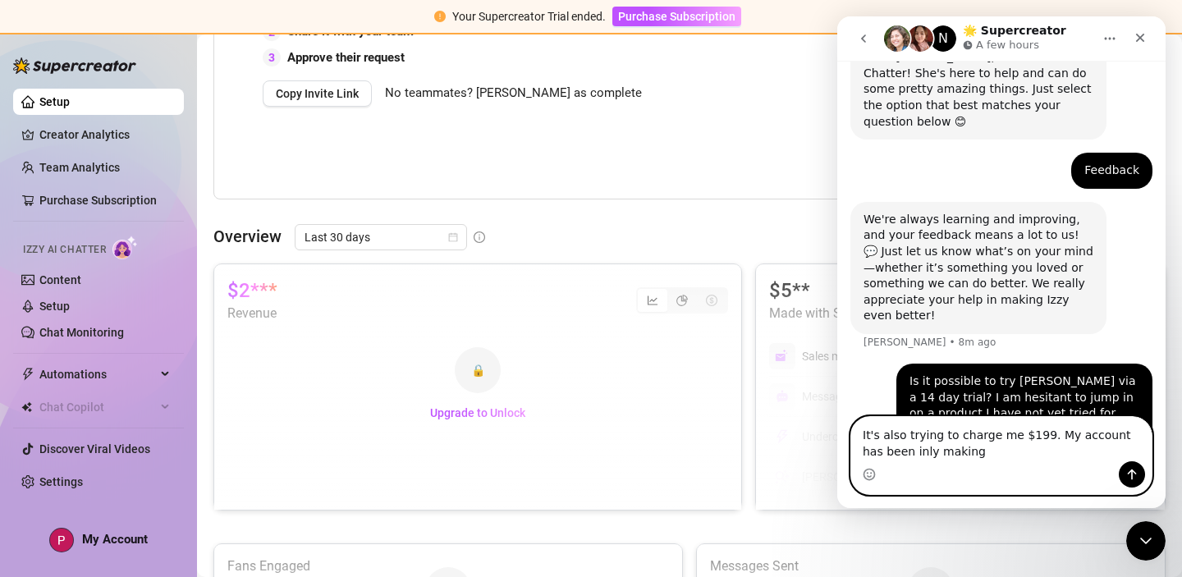
click at [964, 429] on textarea "It's also trying to charge me $199. My account has been inly making" at bounding box center [1001, 439] width 300 height 44
drag, startPoint x: 966, startPoint y: 454, endPoint x: 1109, endPoint y: 438, distance: 143.8
click at [1109, 440] on textarea "It's also trying to charge me $199. My account has been inly making" at bounding box center [1001, 439] width 300 height 44
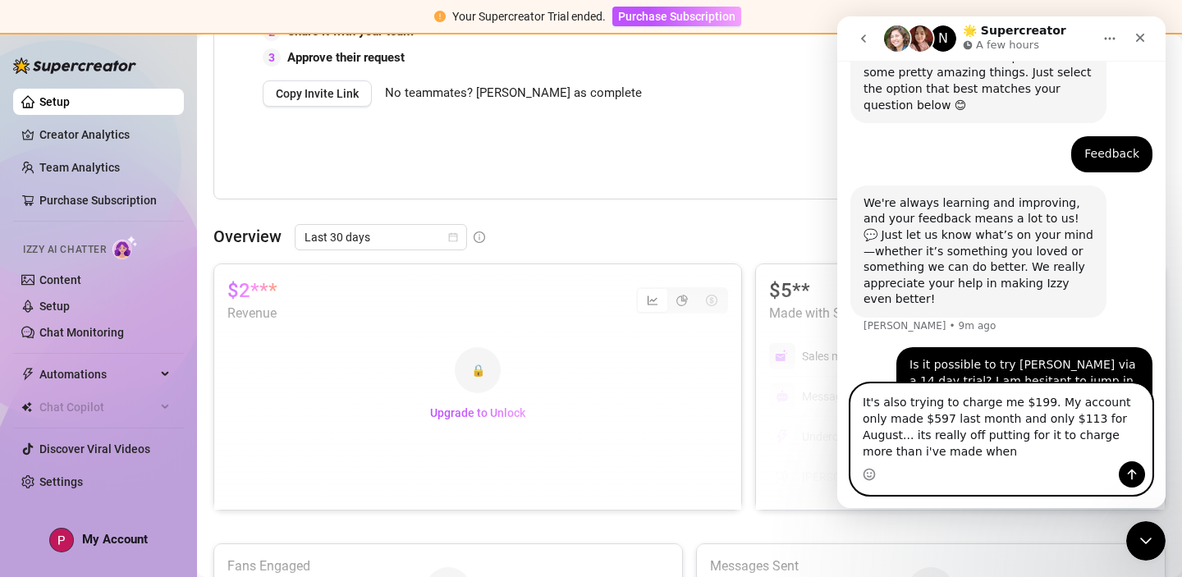
scroll to position [202, 0]
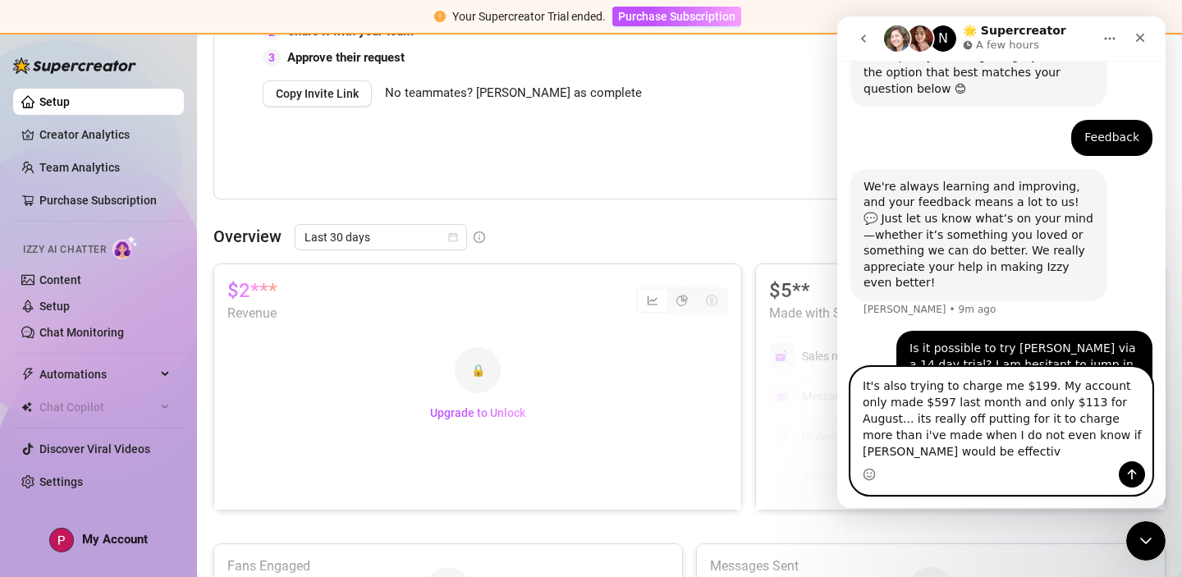
type textarea "It's also trying to charge me $199. My account only made $597 last month and on…"
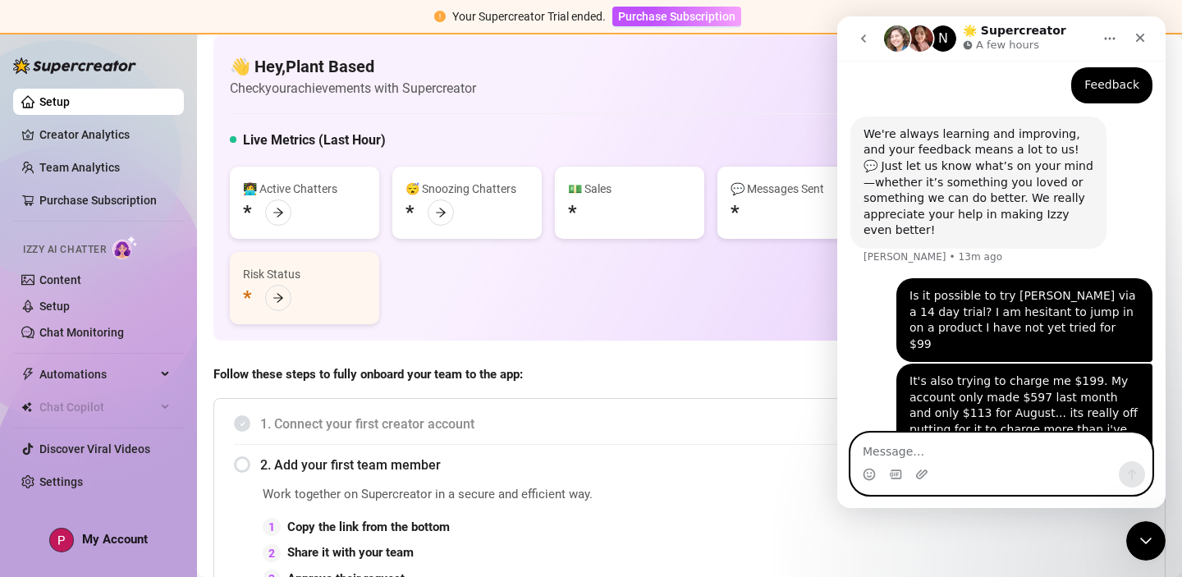
scroll to position [0, 0]
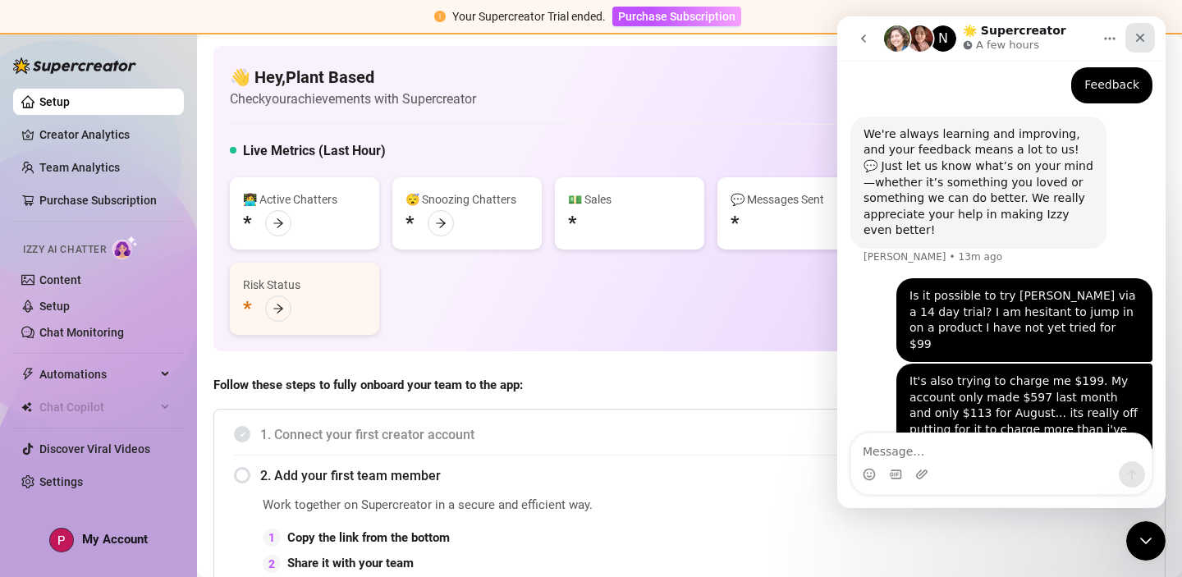
click at [1140, 44] on div "Close" at bounding box center [1141, 38] width 30 height 30
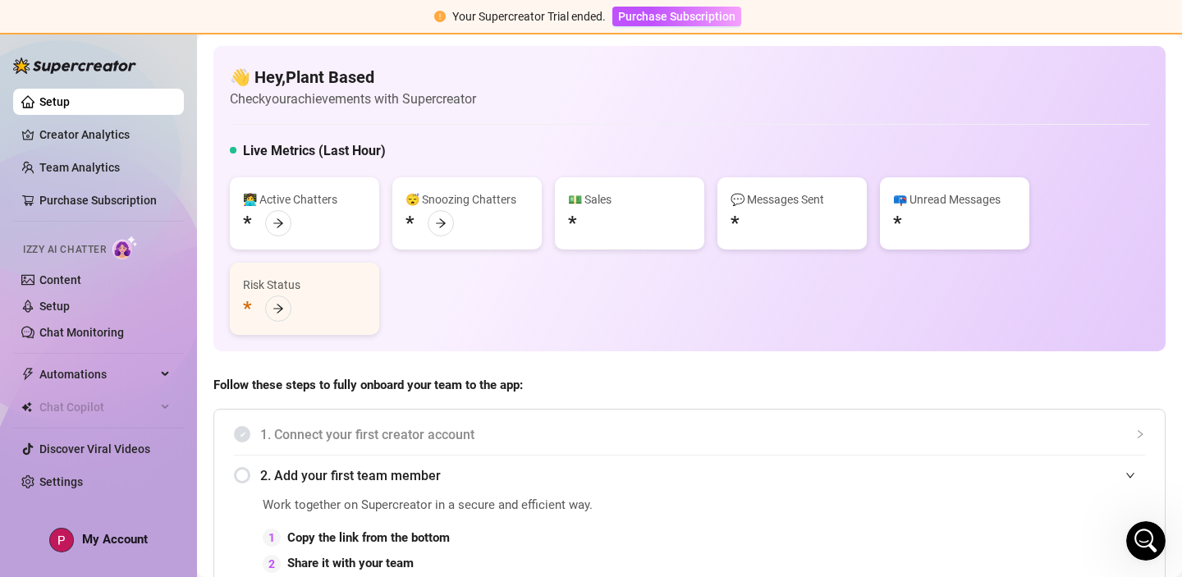
scroll to position [255, 0]
click at [1143, 540] on icon "Open Intercom Messenger" at bounding box center [1146, 541] width 27 height 27
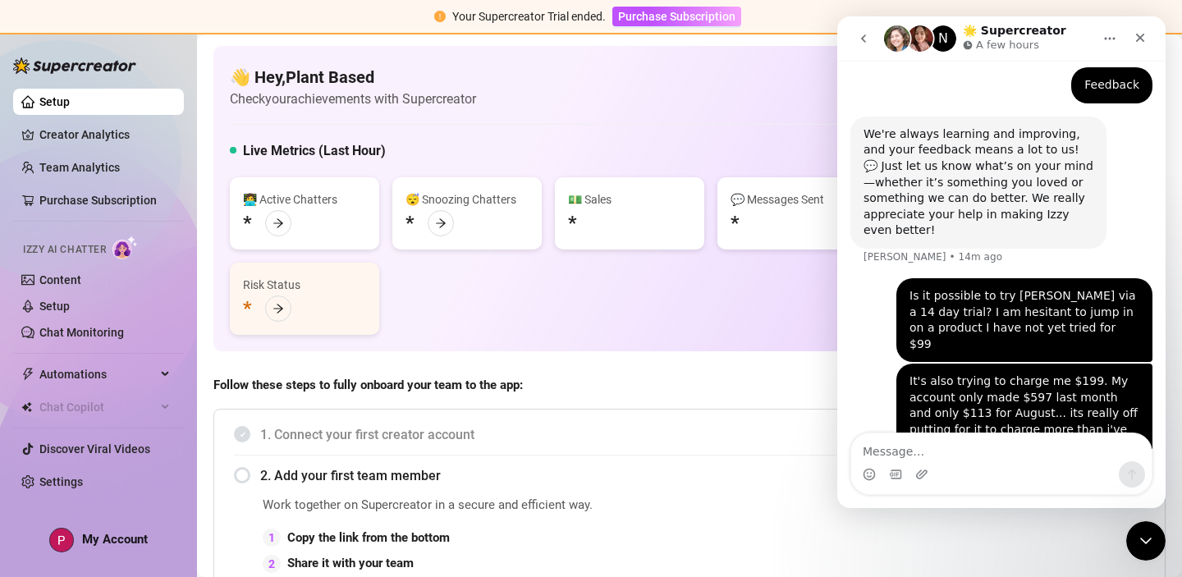
click at [974, 454] on textarea "Message…" at bounding box center [1001, 447] width 300 height 28
type textarea "I downloaded the app and it doesnt work..."
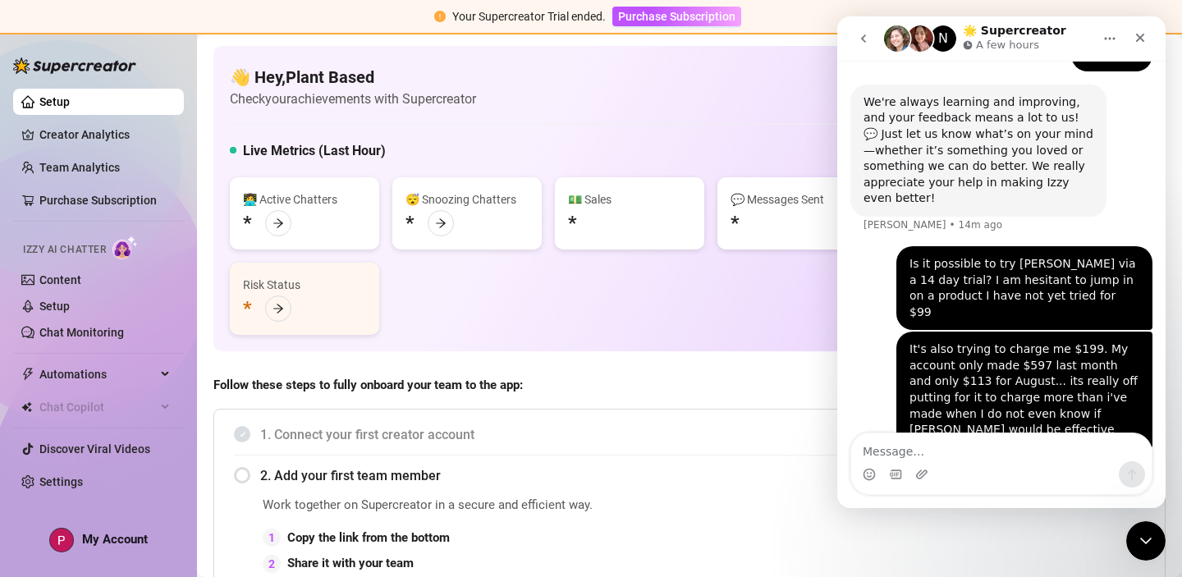
scroll to position [292, 0]
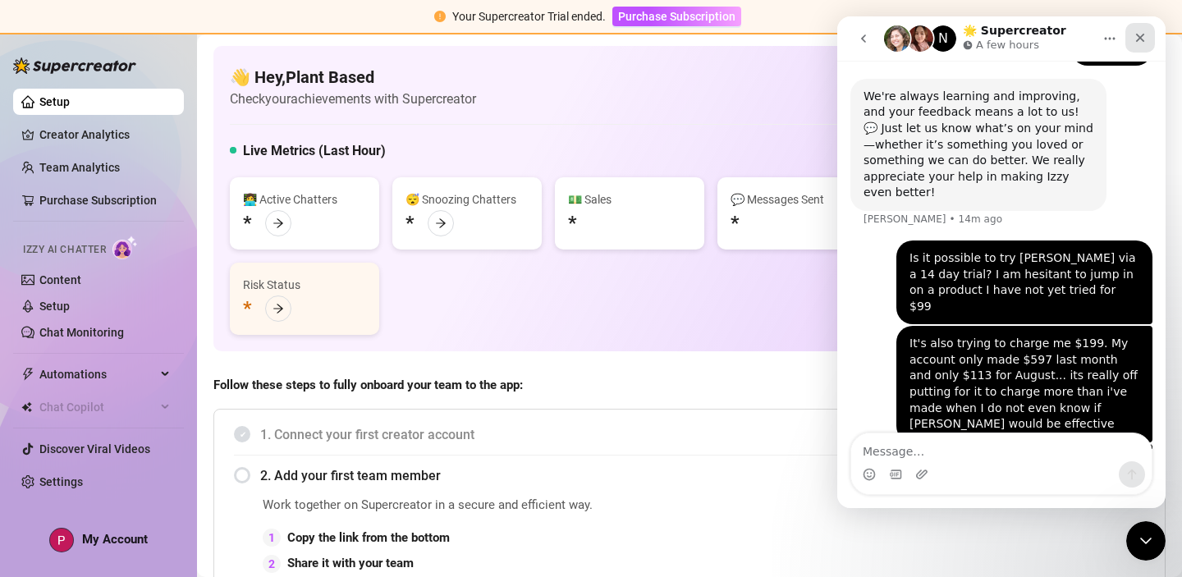
click at [1145, 36] on icon "Close" at bounding box center [1140, 37] width 13 height 13
